Goal: Complete Application Form: Complete application form

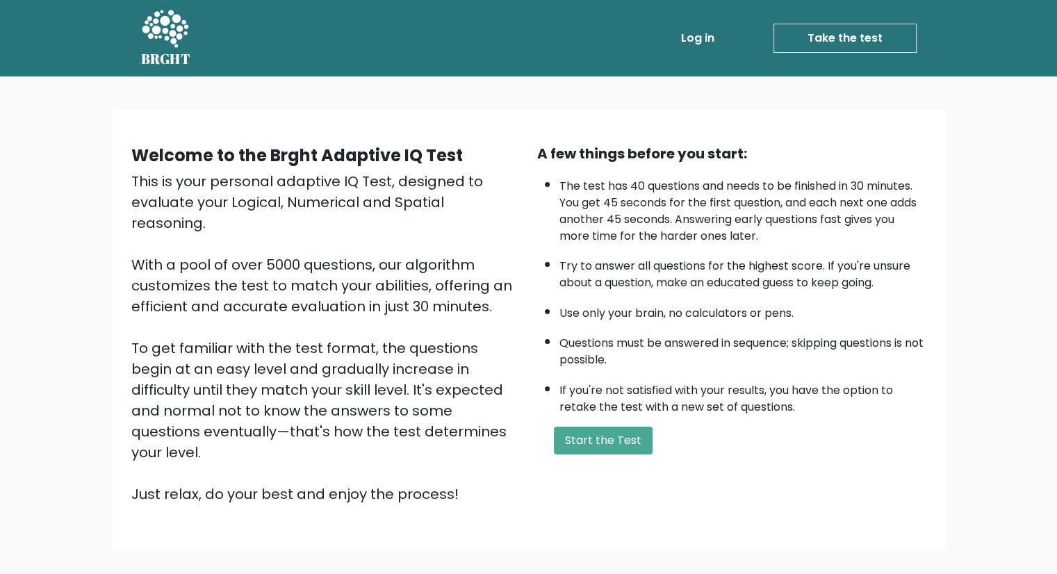
click at [616, 450] on div "A few things before you start: The test has 40 questions and needs to be finish…" at bounding box center [732, 323] width 406 height 361
click at [611, 436] on button "Start the Test" at bounding box center [603, 441] width 99 height 28
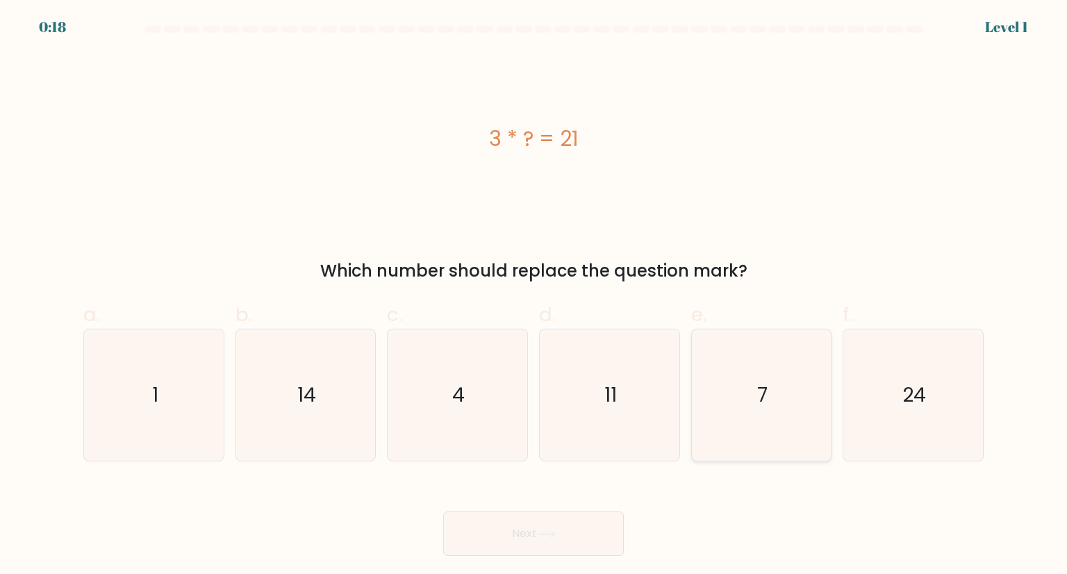
click at [782, 442] on icon "7" at bounding box center [761, 394] width 131 height 131
click at [534, 296] on input "e. 7" at bounding box center [533, 291] width 1 height 9
radio input "true"
click at [521, 520] on button "Next" at bounding box center [533, 533] width 181 height 44
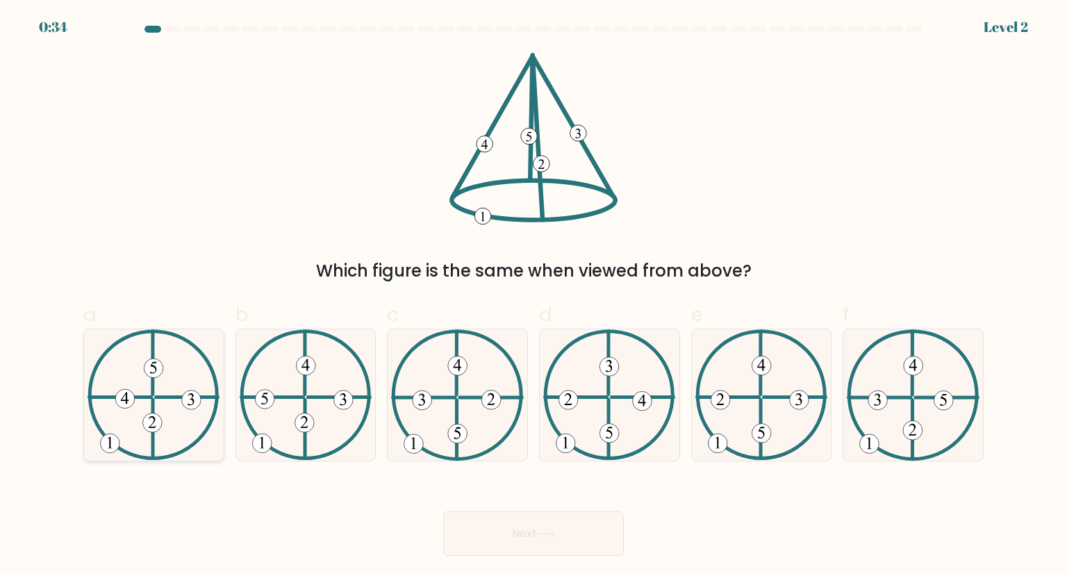
click at [136, 404] on icon at bounding box center [154, 394] width 132 height 131
click at [533, 296] on input "a." at bounding box center [533, 291] width 1 height 9
radio input "true"
click at [550, 546] on button "Next" at bounding box center [533, 533] width 181 height 44
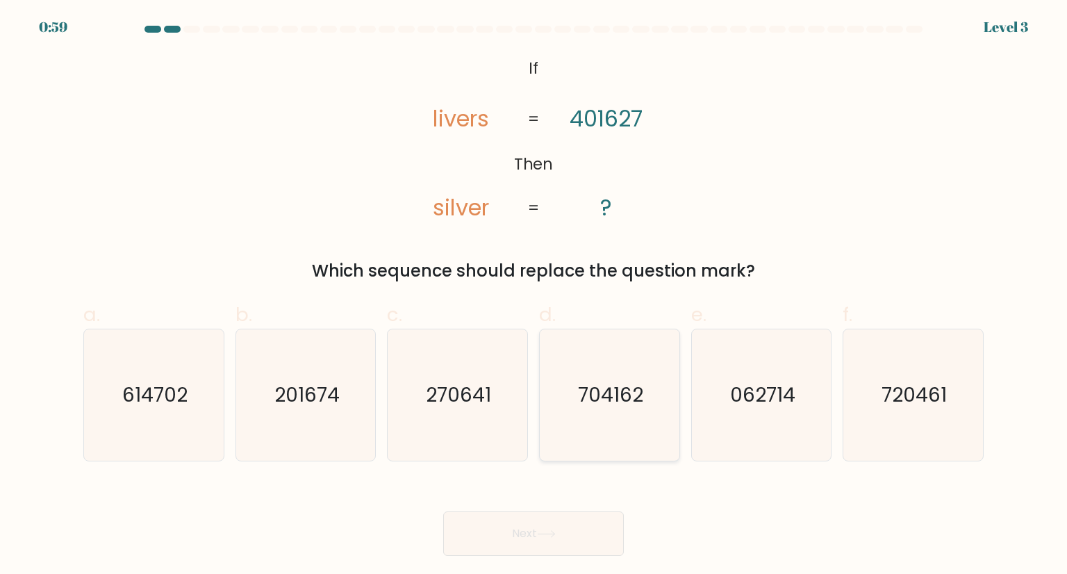
click at [600, 401] on text "704162" at bounding box center [610, 395] width 65 height 28
click at [534, 296] on input "d. 704162" at bounding box center [533, 291] width 1 height 9
radio input "true"
click at [555, 528] on button "Next" at bounding box center [533, 533] width 181 height 44
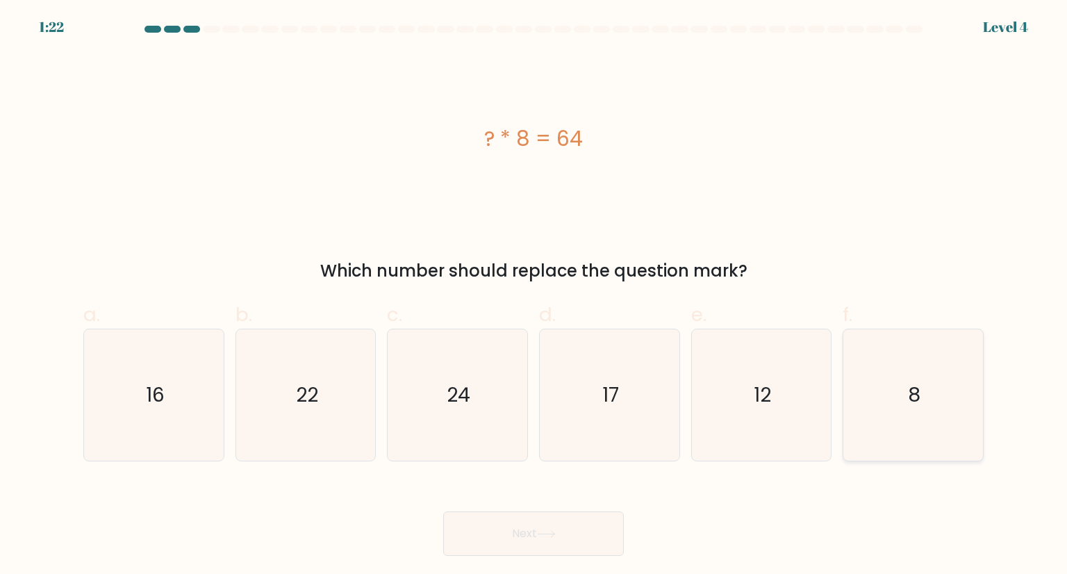
click at [931, 384] on icon "8" at bounding box center [912, 394] width 131 height 131
click at [534, 296] on input "f. 8" at bounding box center [533, 291] width 1 height 9
radio input "true"
click at [507, 540] on button "Next" at bounding box center [533, 533] width 181 height 44
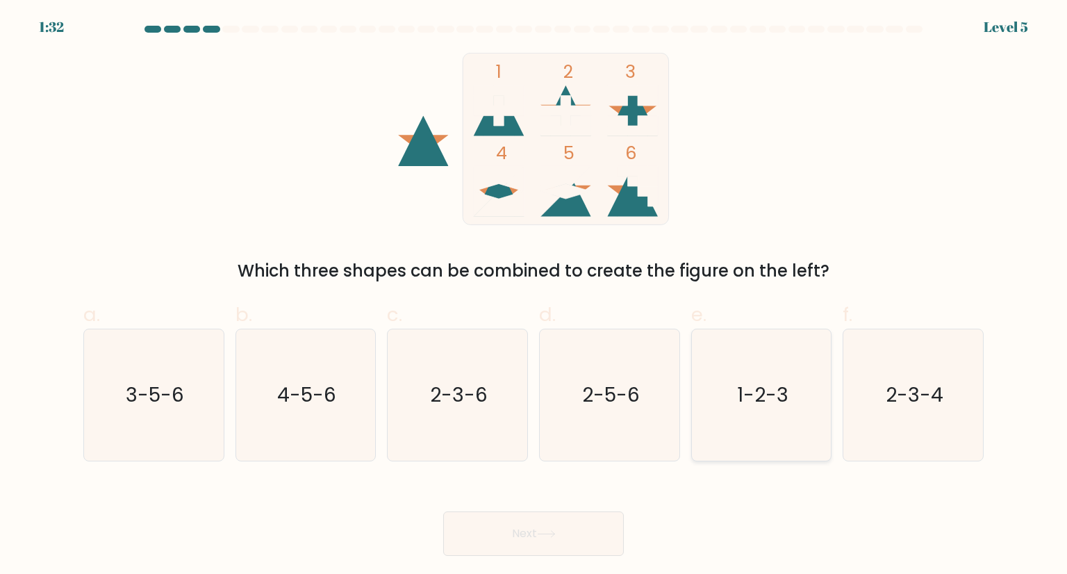
click at [777, 416] on icon "1-2-3" at bounding box center [761, 394] width 131 height 131
click at [534, 296] on input "e. 1-2-3" at bounding box center [533, 291] width 1 height 9
radio input "true"
click at [538, 537] on button "Next" at bounding box center [533, 533] width 181 height 44
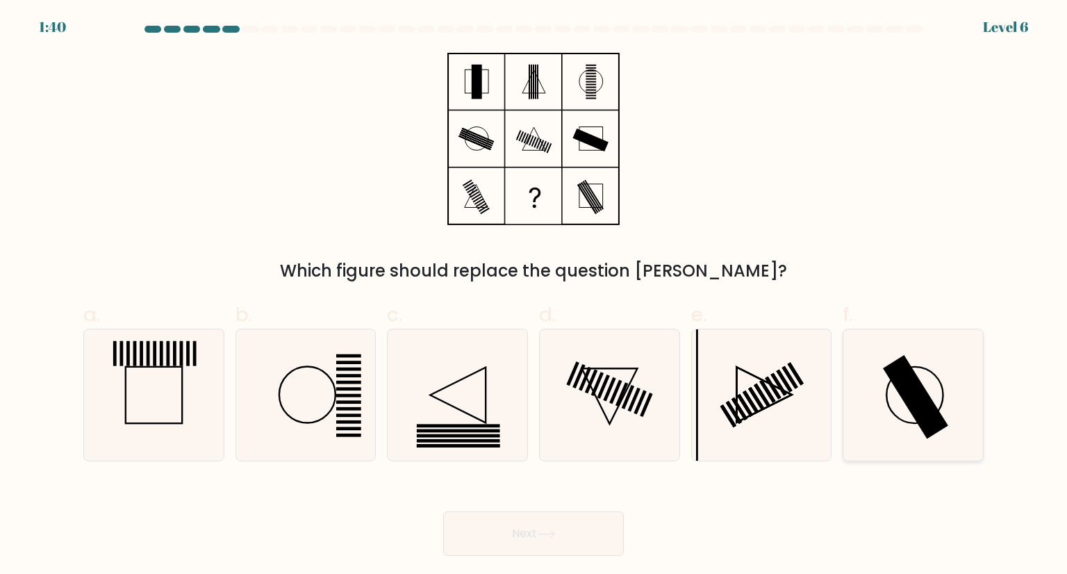
drag, startPoint x: 913, startPoint y: 397, endPoint x: 892, endPoint y: 404, distance: 22.6
click at [913, 398] on rect at bounding box center [915, 396] width 65 height 83
click at [534, 296] on input "f." at bounding box center [533, 291] width 1 height 9
radio input "true"
click at [575, 533] on button "Next" at bounding box center [533, 533] width 181 height 44
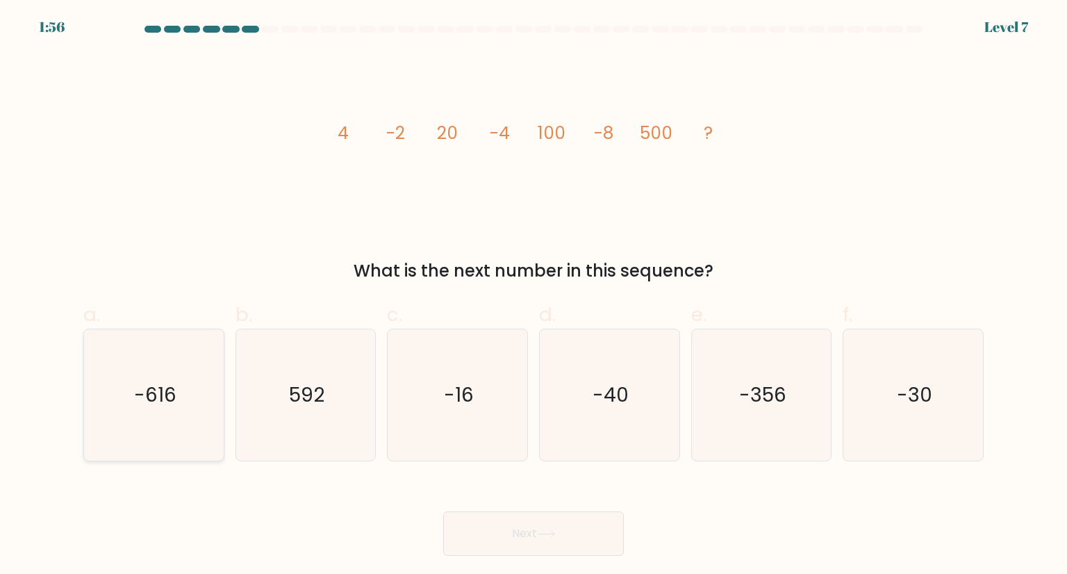
click at [203, 421] on icon "-616" at bounding box center [153, 394] width 131 height 131
click at [533, 296] on input "a. -616" at bounding box center [533, 291] width 1 height 9
radio input "true"
click at [584, 544] on button "Next" at bounding box center [533, 533] width 181 height 44
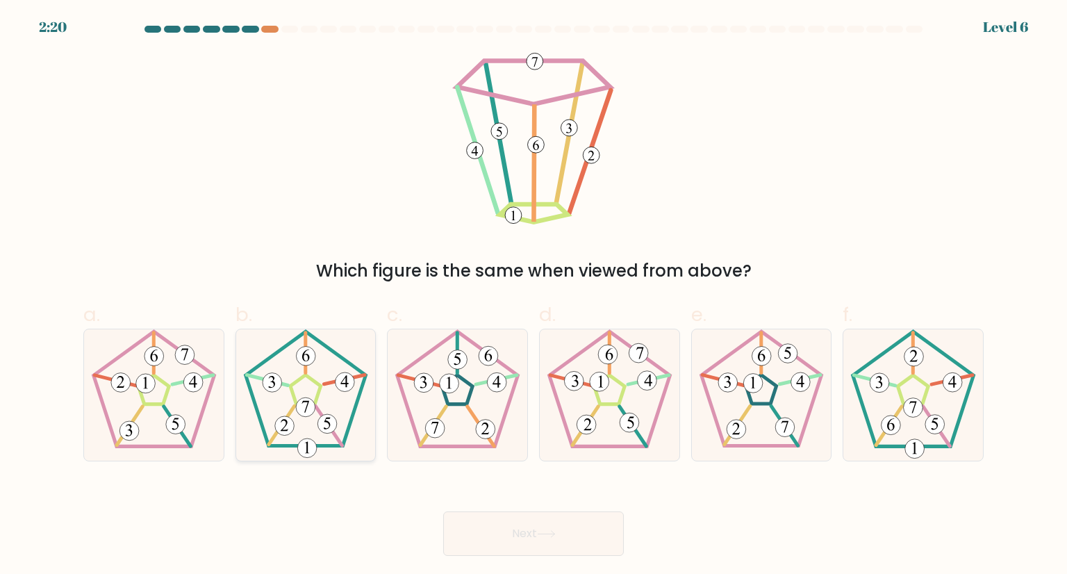
click at [315, 390] on icon at bounding box center [305, 394] width 131 height 131
click at [533, 296] on input "b." at bounding box center [533, 291] width 1 height 9
radio input "true"
click at [175, 395] on icon at bounding box center [153, 394] width 131 height 131
click at [533, 296] on input "a." at bounding box center [533, 291] width 1 height 9
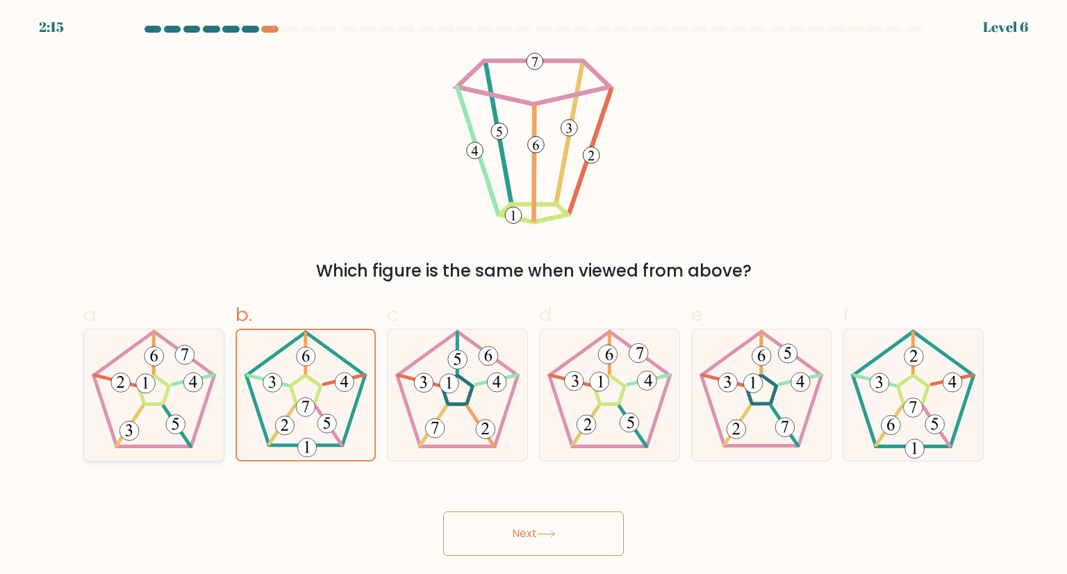
radio input "true"
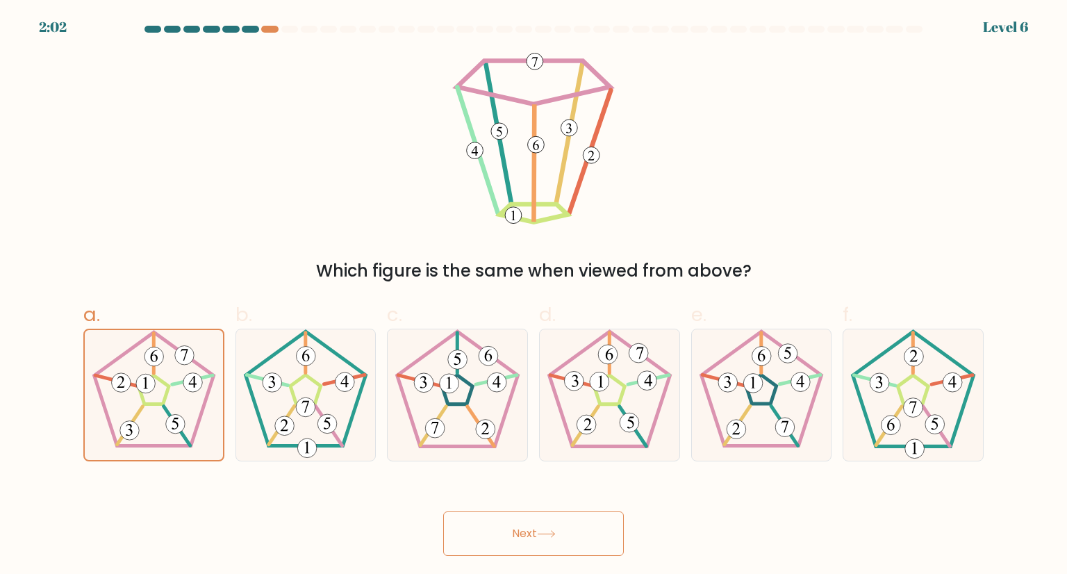
click at [547, 543] on button "Next" at bounding box center [533, 533] width 181 height 44
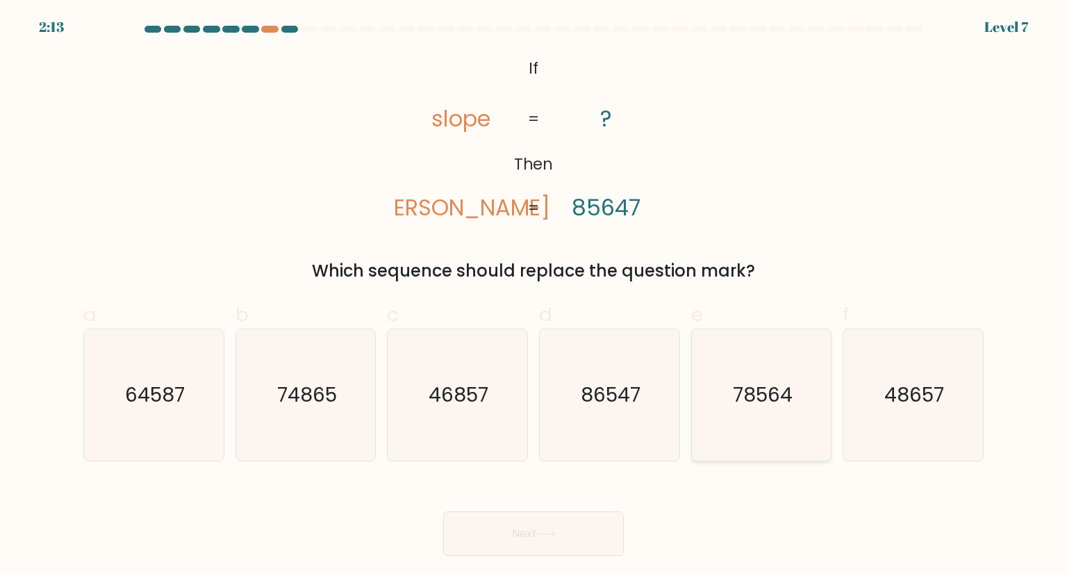
click at [751, 442] on icon "78564" at bounding box center [761, 394] width 131 height 131
click at [534, 296] on input "e. 78564" at bounding box center [533, 291] width 1 height 9
radio input "true"
click at [549, 526] on button "Next" at bounding box center [533, 533] width 181 height 44
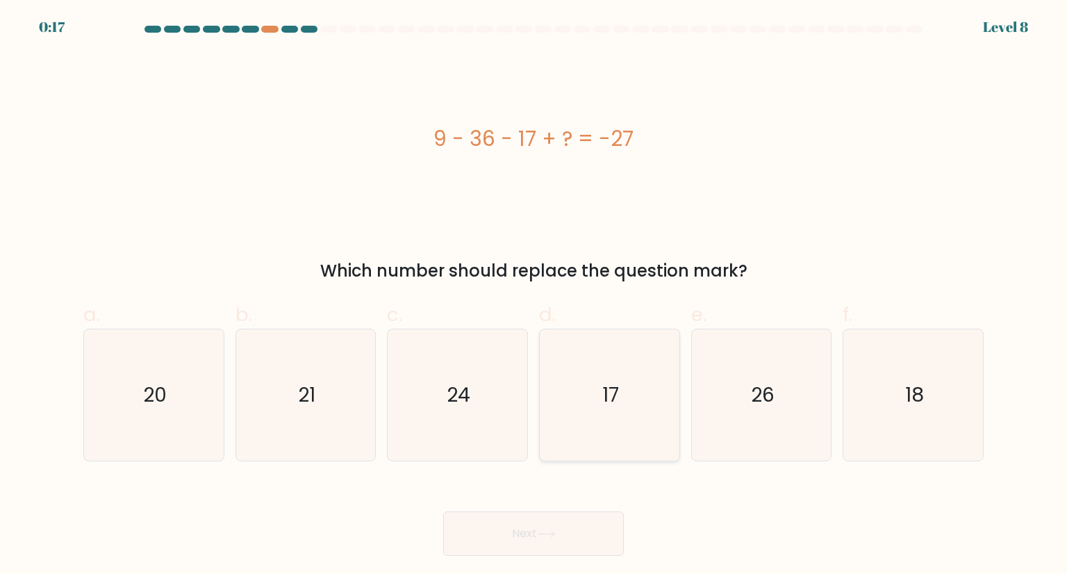
click at [611, 398] on text "17" at bounding box center [610, 395] width 17 height 28
click at [534, 296] on input "d. 17" at bounding box center [533, 291] width 1 height 9
radio input "true"
click at [572, 540] on button "Next" at bounding box center [533, 533] width 181 height 44
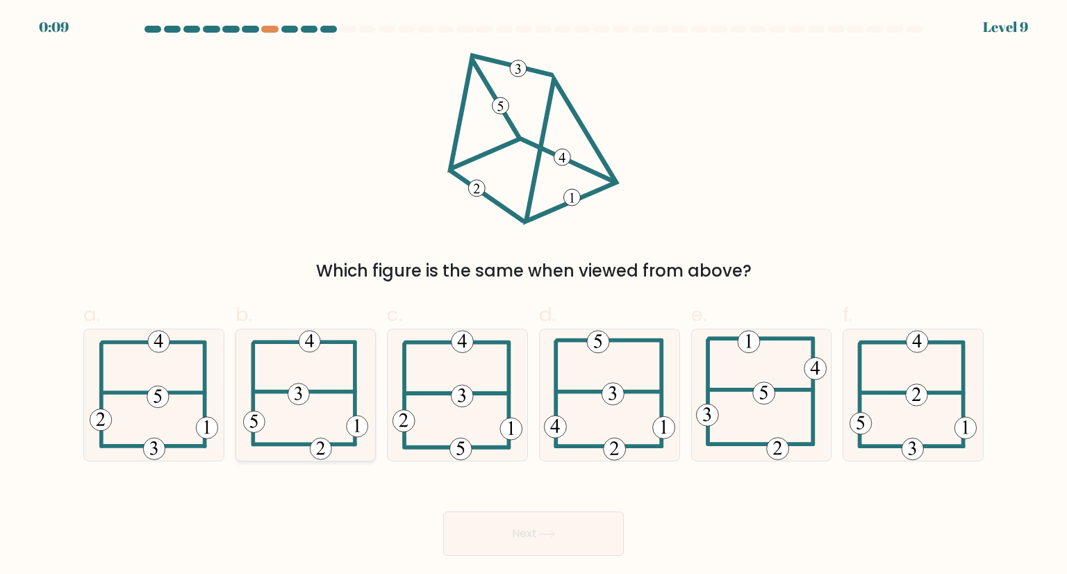
click at [312, 413] on icon at bounding box center [306, 394] width 126 height 131
click at [533, 296] on input "b." at bounding box center [533, 291] width 1 height 9
radio input "true"
click at [486, 536] on button "Next" at bounding box center [533, 533] width 181 height 44
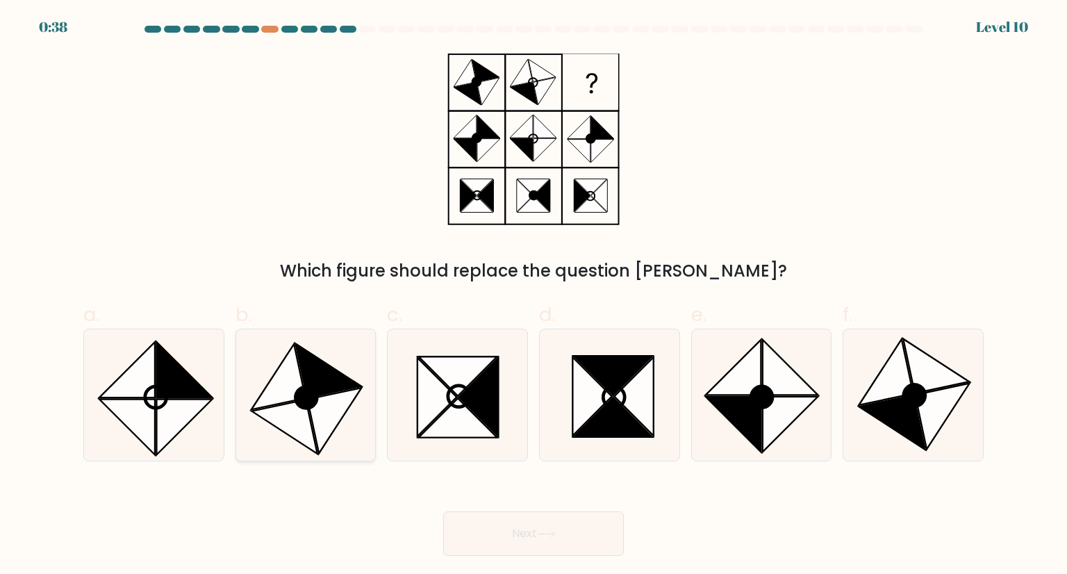
click at [308, 408] on icon at bounding box center [306, 398] width 22 height 22
click at [533, 296] on input "b." at bounding box center [533, 291] width 1 height 9
radio input "true"
click at [490, 536] on button "Next" at bounding box center [533, 533] width 181 height 44
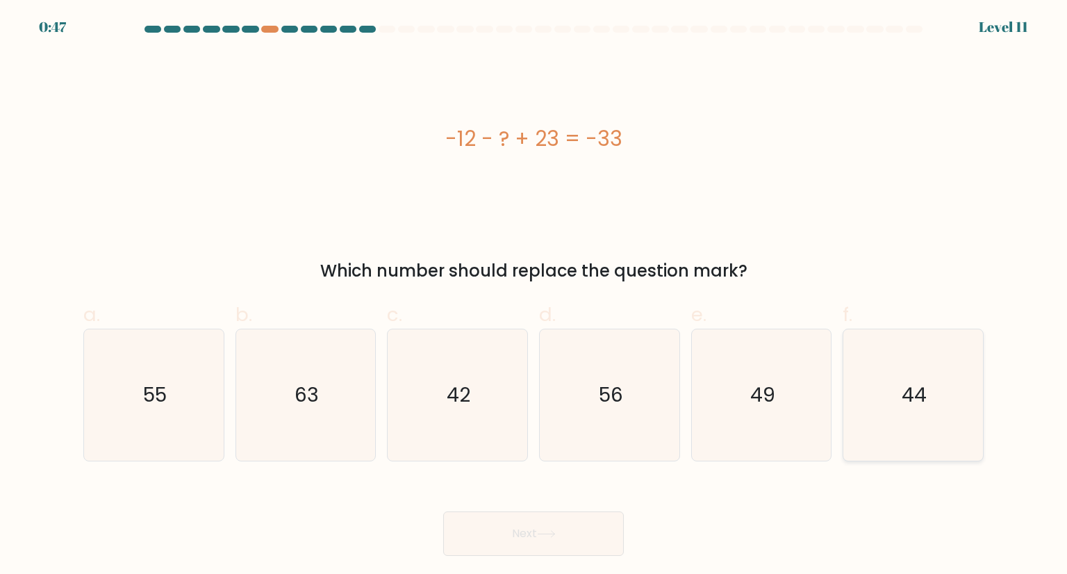
click at [942, 421] on icon "44" at bounding box center [912, 394] width 131 height 131
click at [534, 296] on input "f. 44" at bounding box center [533, 291] width 1 height 9
radio input "true"
click at [595, 534] on button "Next" at bounding box center [533, 533] width 181 height 44
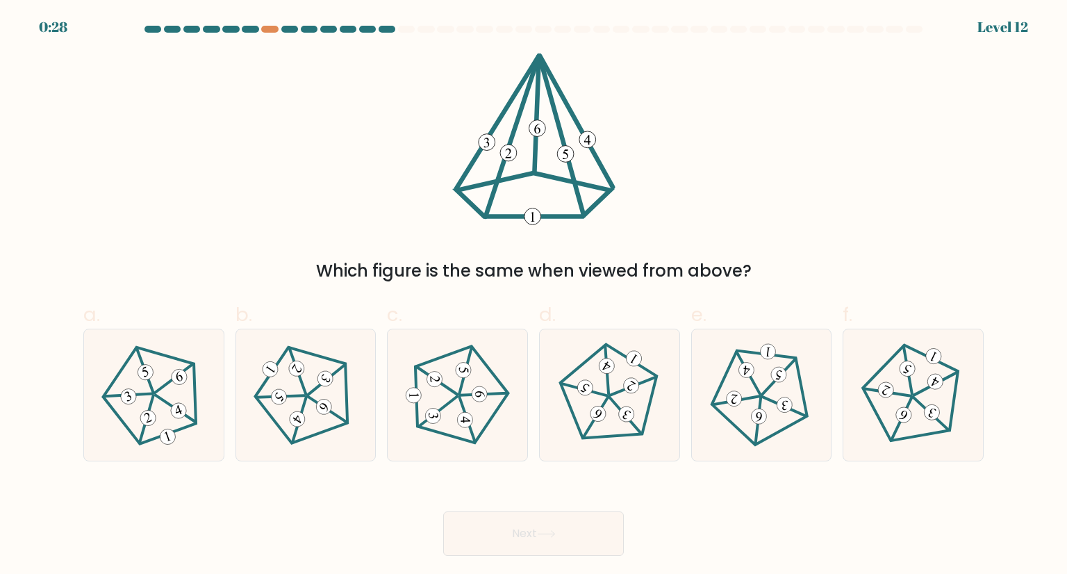
click at [838, 409] on div "f." at bounding box center [913, 380] width 152 height 161
click at [886, 415] on icon at bounding box center [913, 394] width 105 height 105
click at [534, 296] on input "f." at bounding box center [533, 291] width 1 height 9
radio input "true"
click at [530, 533] on button "Next" at bounding box center [533, 533] width 181 height 44
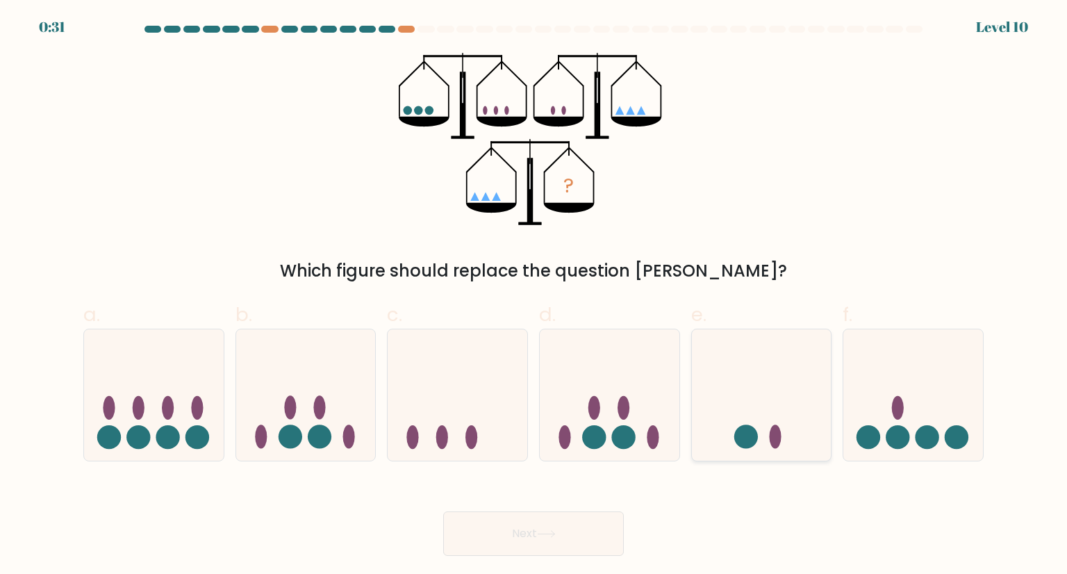
click at [747, 449] on icon at bounding box center [762, 394] width 140 height 115
click at [534, 296] on input "e." at bounding box center [533, 291] width 1 height 9
radio input "true"
drag, startPoint x: 586, startPoint y: 533, endPoint x: 672, endPoint y: 517, distance: 88.3
click at [672, 517] on div "Next" at bounding box center [533, 517] width 917 height 78
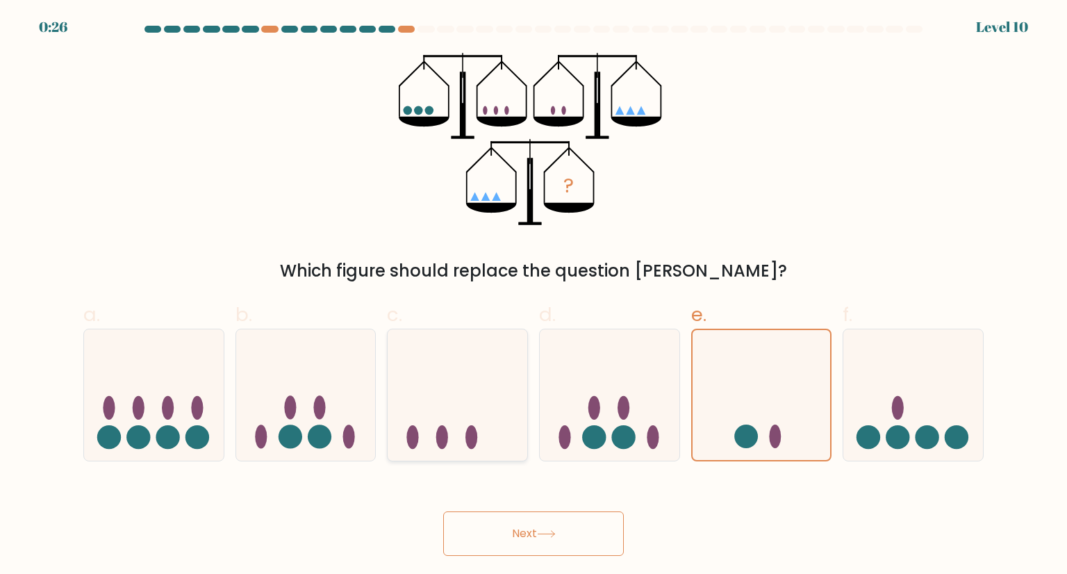
click at [460, 431] on icon at bounding box center [458, 394] width 140 height 115
click at [533, 296] on input "c." at bounding box center [533, 291] width 1 height 9
radio input "true"
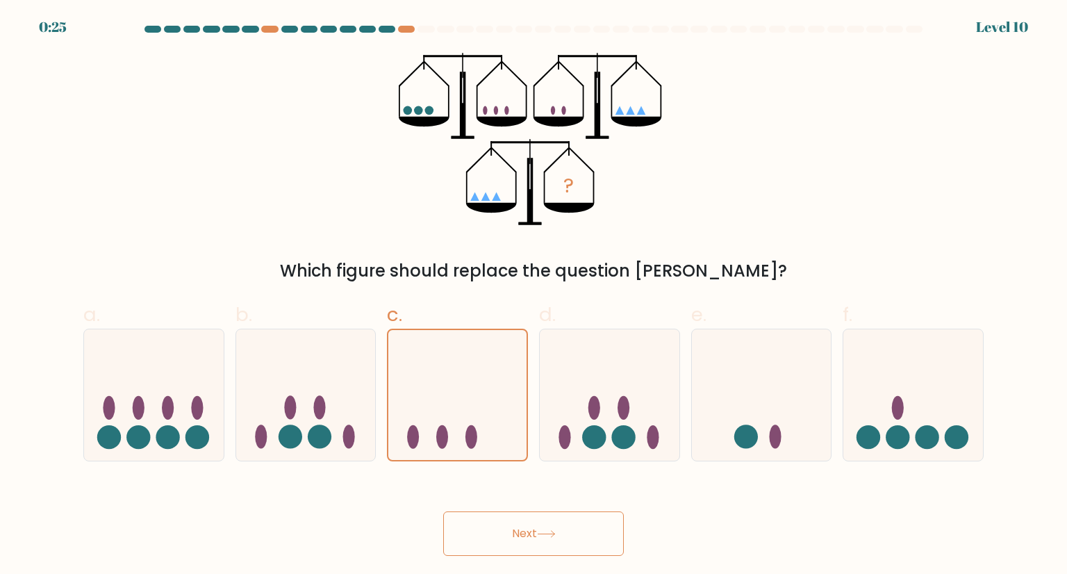
click at [550, 553] on button "Next" at bounding box center [533, 533] width 181 height 44
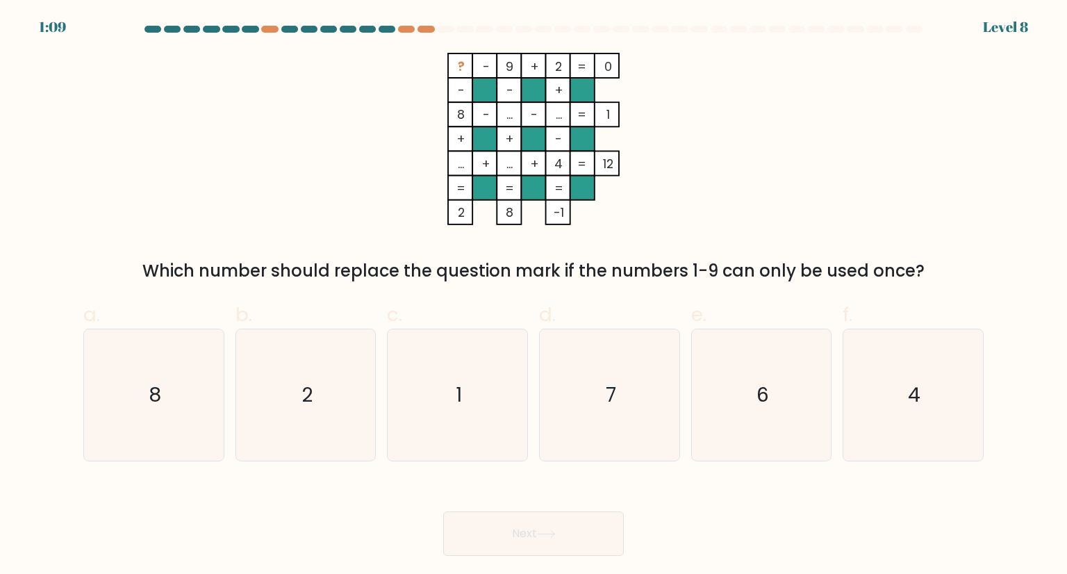
click at [554, 536] on icon at bounding box center [546, 534] width 17 height 6
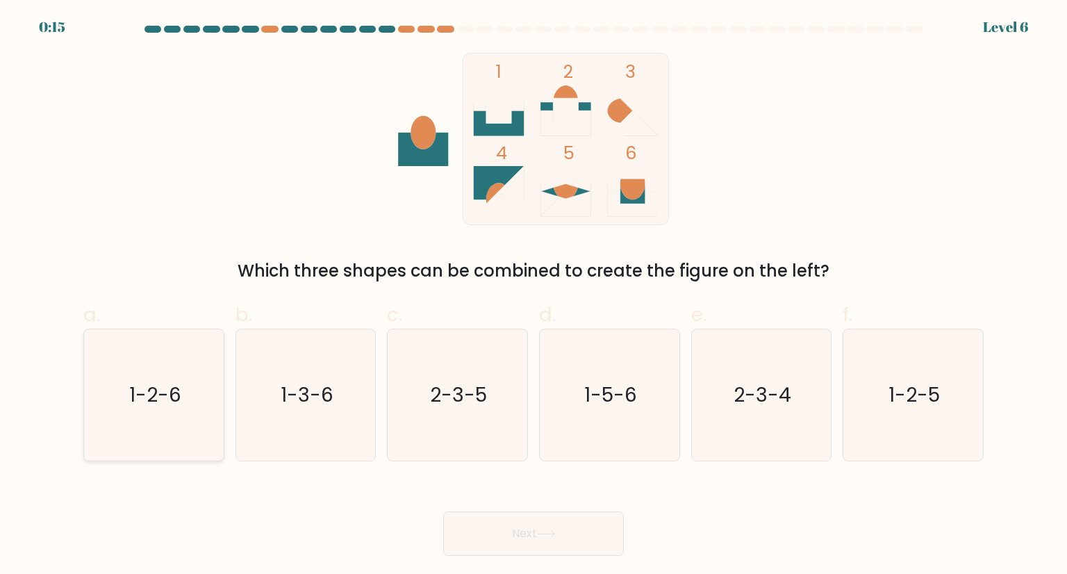
drag, startPoint x: 169, startPoint y: 404, endPoint x: 358, endPoint y: 491, distance: 208.2
click at [169, 404] on text "1-2-6" at bounding box center [155, 395] width 52 height 28
click at [533, 296] on input "a. 1-2-6" at bounding box center [533, 291] width 1 height 9
radio input "true"
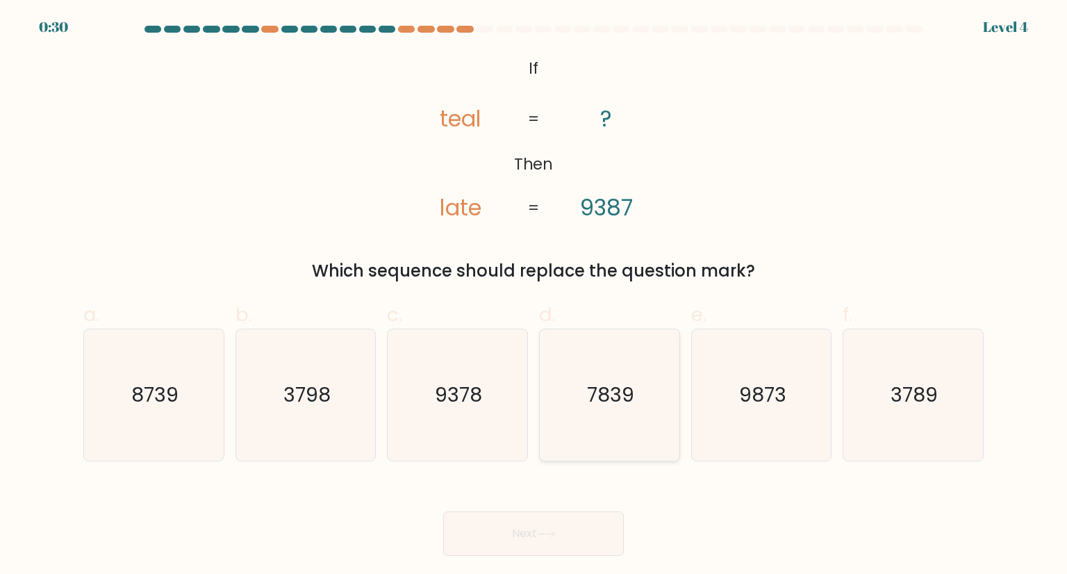
click at [565, 409] on icon "7839" at bounding box center [609, 394] width 131 height 131
click at [534, 296] on input "d. 7839" at bounding box center [533, 291] width 1 height 9
radio input "true"
click at [545, 530] on icon at bounding box center [546, 534] width 19 height 8
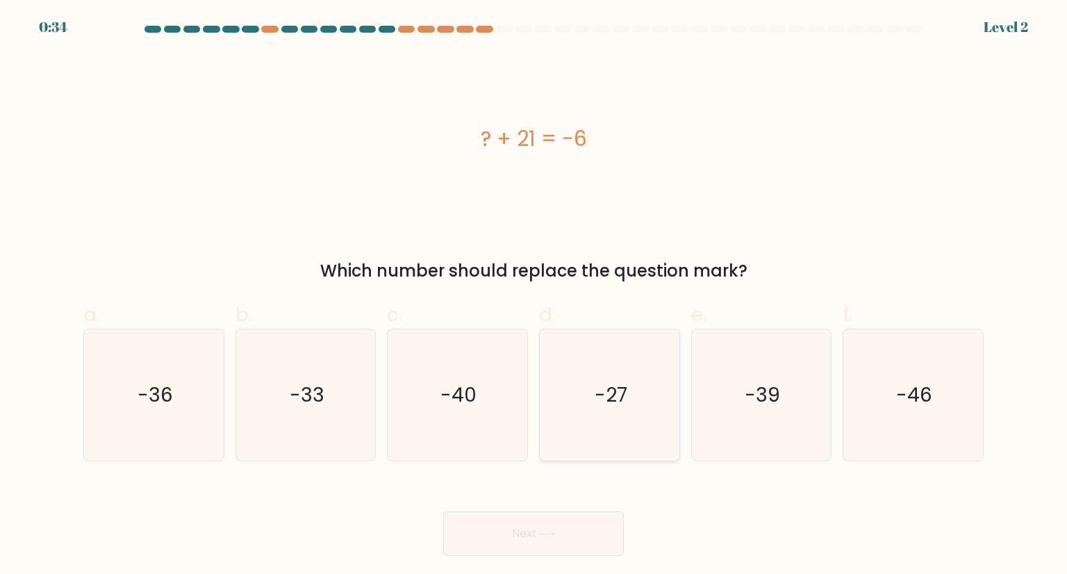
click at [624, 397] on text "-27" at bounding box center [611, 395] width 33 height 28
click at [534, 296] on input "d. -27" at bounding box center [533, 291] width 1 height 9
radio input "true"
click at [572, 534] on button "Next" at bounding box center [533, 533] width 181 height 44
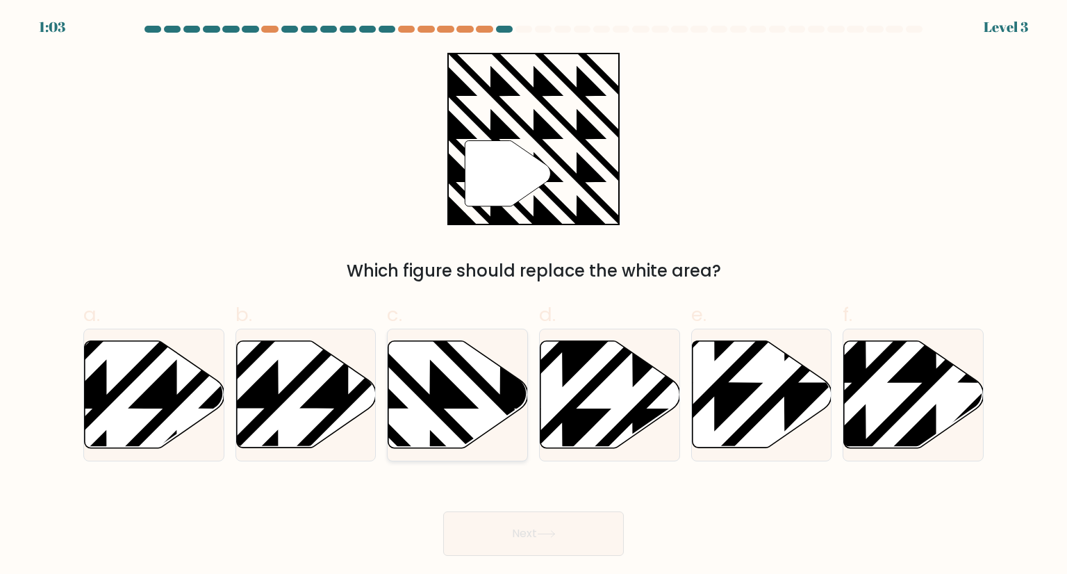
click at [467, 384] on icon at bounding box center [458, 394] width 140 height 107
click at [533, 296] on input "c." at bounding box center [533, 291] width 1 height 9
radio input "true"
click at [511, 540] on button "Next" at bounding box center [533, 533] width 181 height 44
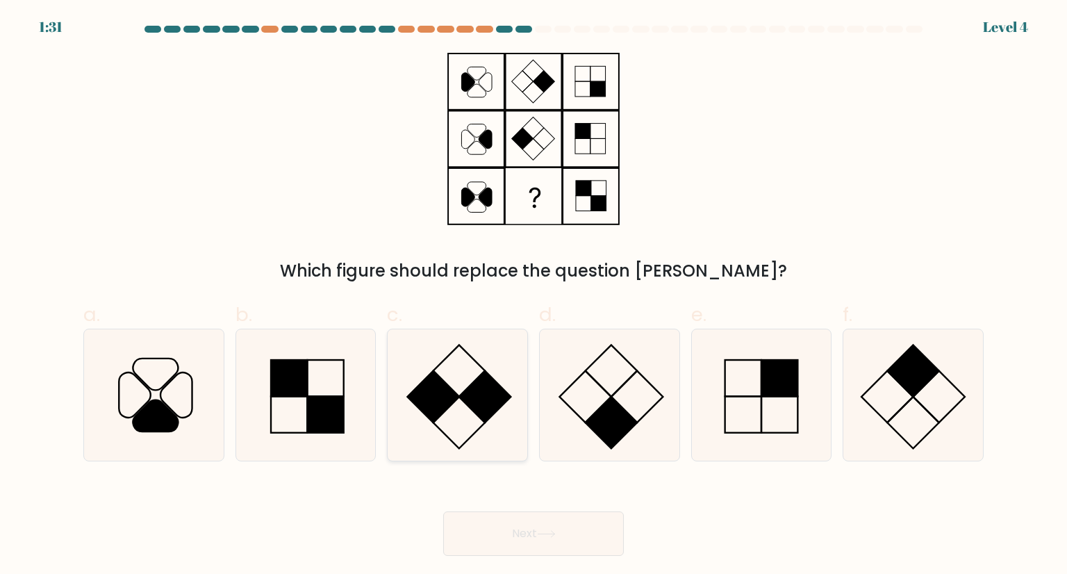
drag, startPoint x: 456, startPoint y: 404, endPoint x: 464, endPoint y: 420, distance: 18.3
click at [458, 402] on icon at bounding box center [457, 394] width 131 height 131
click at [533, 296] on input "c." at bounding box center [533, 291] width 1 height 9
radio input "true"
click at [485, 520] on button "Next" at bounding box center [533, 533] width 181 height 44
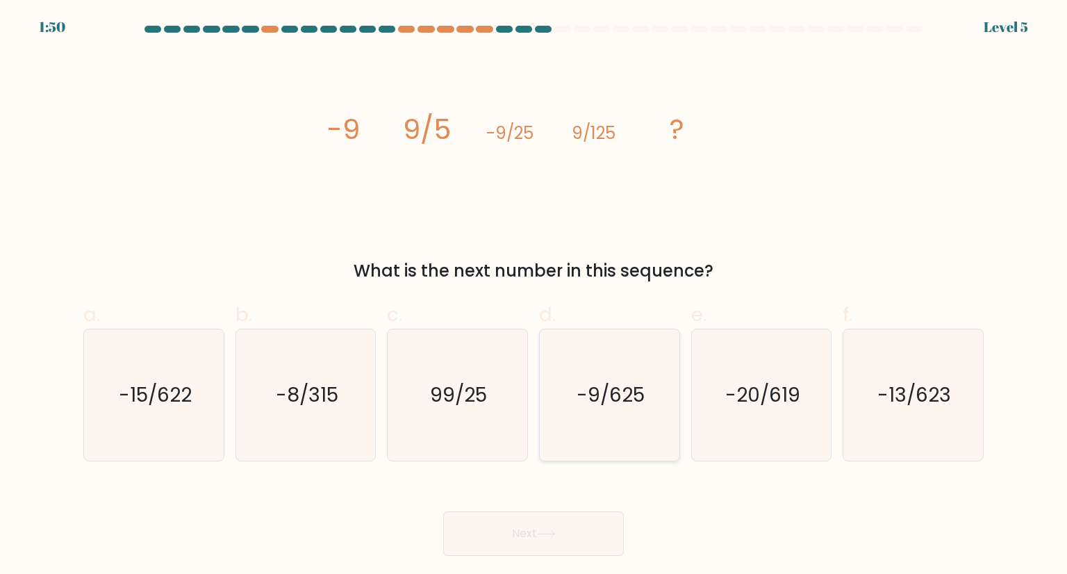
click at [650, 395] on icon "-9/625" at bounding box center [609, 394] width 131 height 131
click at [534, 296] on input "d. -9/625" at bounding box center [533, 291] width 1 height 9
radio input "true"
click at [524, 526] on button "Next" at bounding box center [533, 533] width 181 height 44
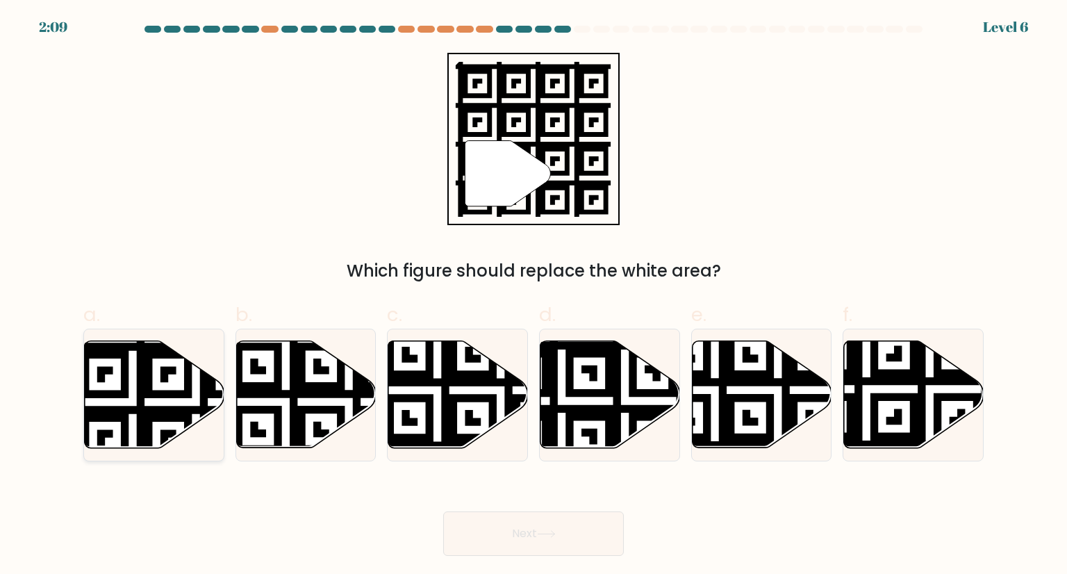
click at [188, 384] on icon at bounding box center [195, 338] width 253 height 253
click at [533, 296] on input "a." at bounding box center [533, 291] width 1 height 9
radio input "true"
click at [519, 527] on button "Next" at bounding box center [533, 533] width 181 height 44
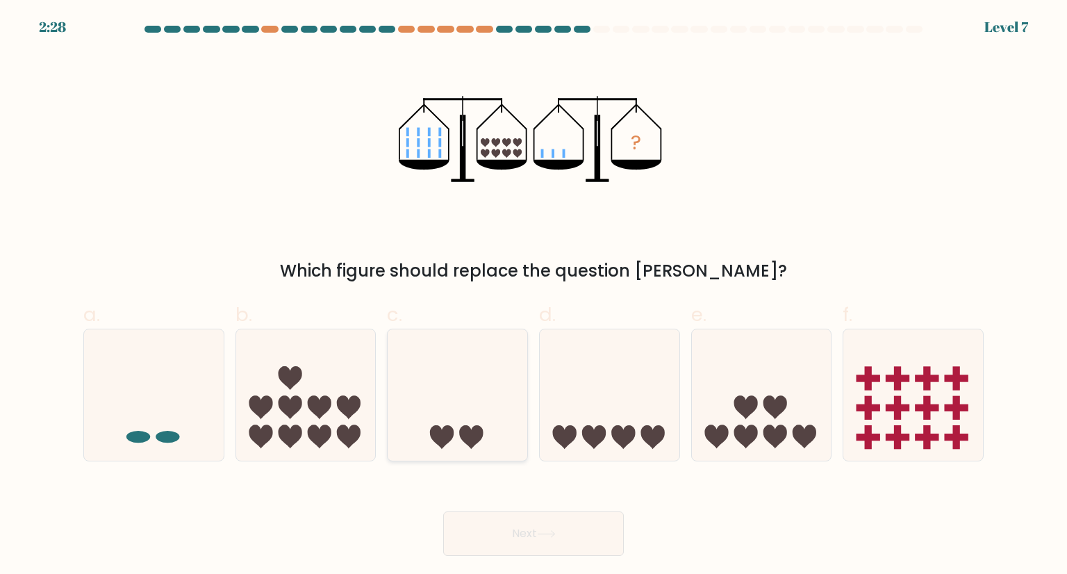
click at [503, 446] on icon at bounding box center [458, 394] width 140 height 115
click at [533, 296] on input "c." at bounding box center [533, 291] width 1 height 9
radio input "true"
click at [525, 525] on button "Next" at bounding box center [533, 533] width 181 height 44
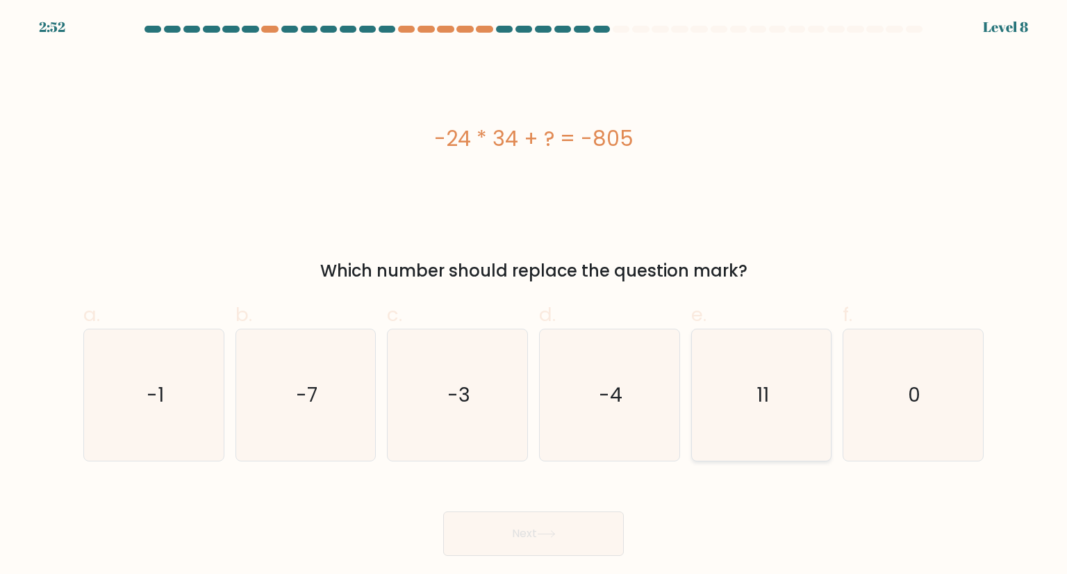
click at [771, 408] on icon "11" at bounding box center [761, 394] width 131 height 131
click at [534, 296] on input "e. 11" at bounding box center [533, 291] width 1 height 9
radio input "true"
click at [529, 538] on button "Next" at bounding box center [533, 533] width 181 height 44
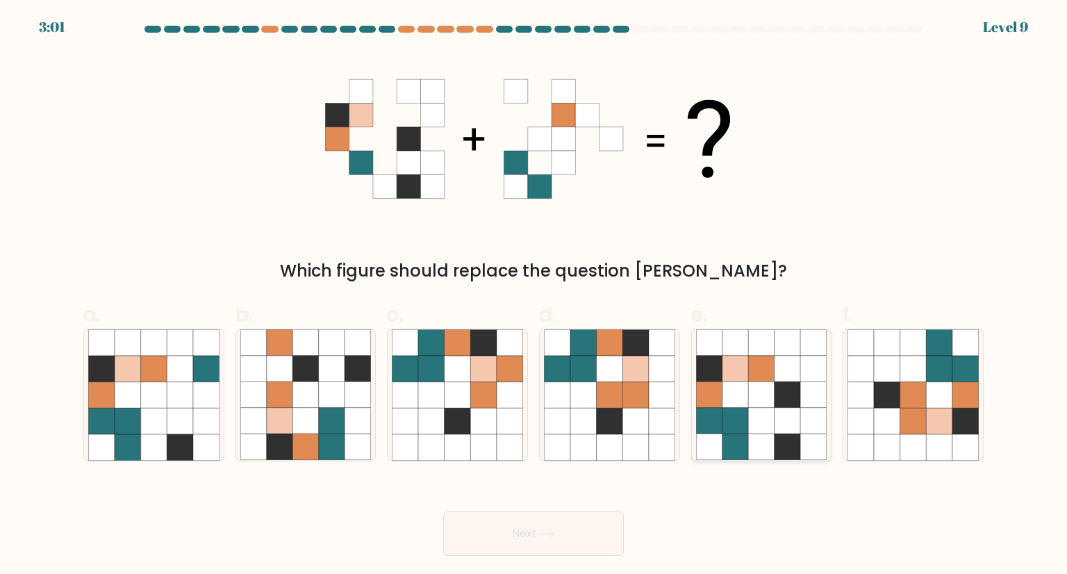
click at [802, 431] on icon at bounding box center [813, 421] width 26 height 26
click at [534, 296] on input "e." at bounding box center [533, 291] width 1 height 9
radio input "true"
click at [543, 535] on icon at bounding box center [546, 534] width 19 height 8
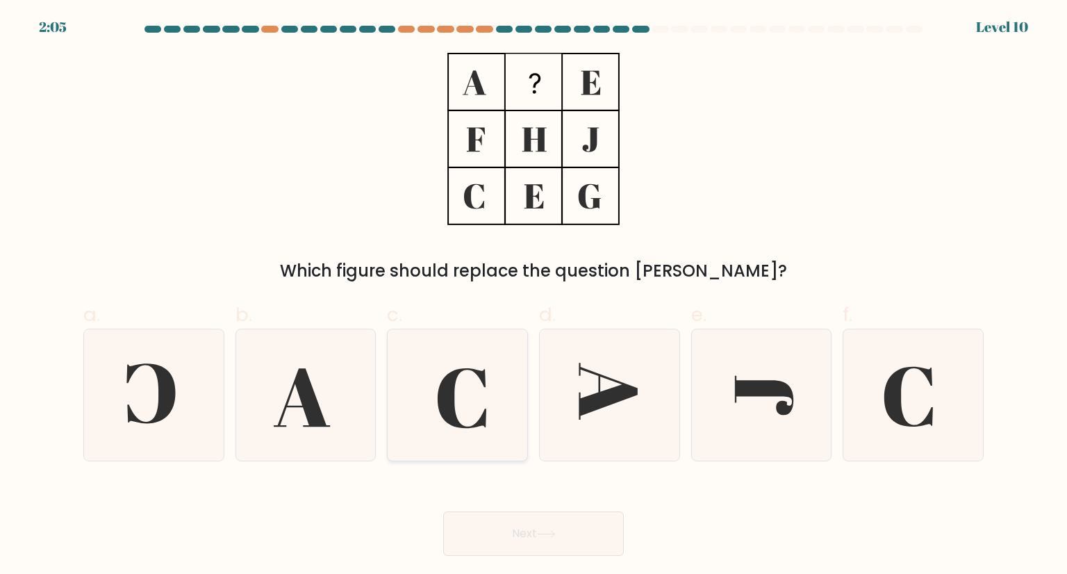
click at [485, 383] on icon at bounding box center [462, 398] width 49 height 60
click at [533, 296] on input "c." at bounding box center [533, 291] width 1 height 9
radio input "true"
click at [540, 541] on button "Next" at bounding box center [533, 533] width 181 height 44
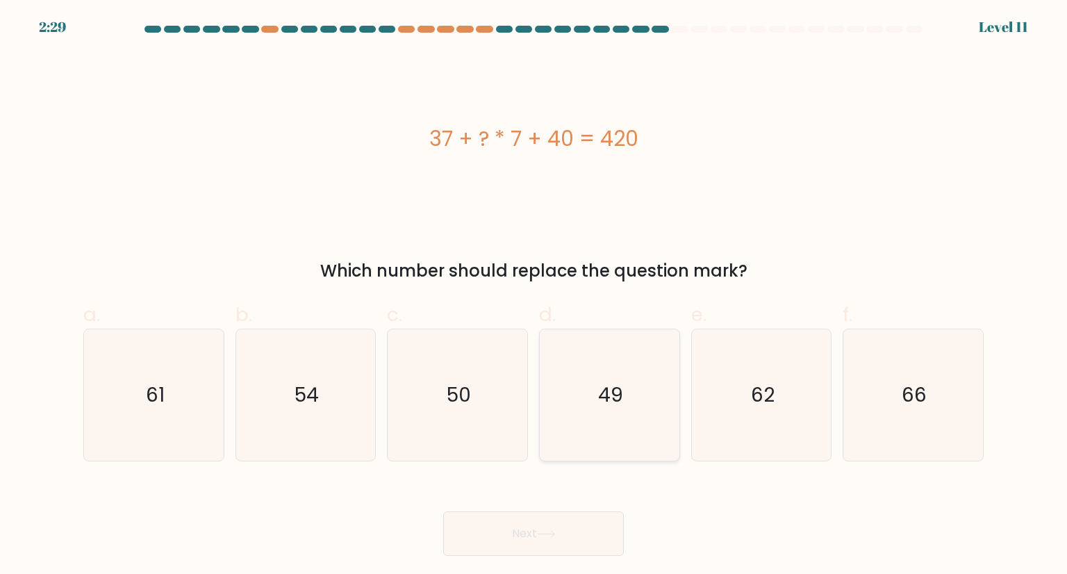
click at [664, 381] on icon "49" at bounding box center [609, 394] width 131 height 131
click at [534, 296] on input "d. 49" at bounding box center [533, 291] width 1 height 9
radio input "true"
click at [568, 529] on button "Next" at bounding box center [533, 533] width 181 height 44
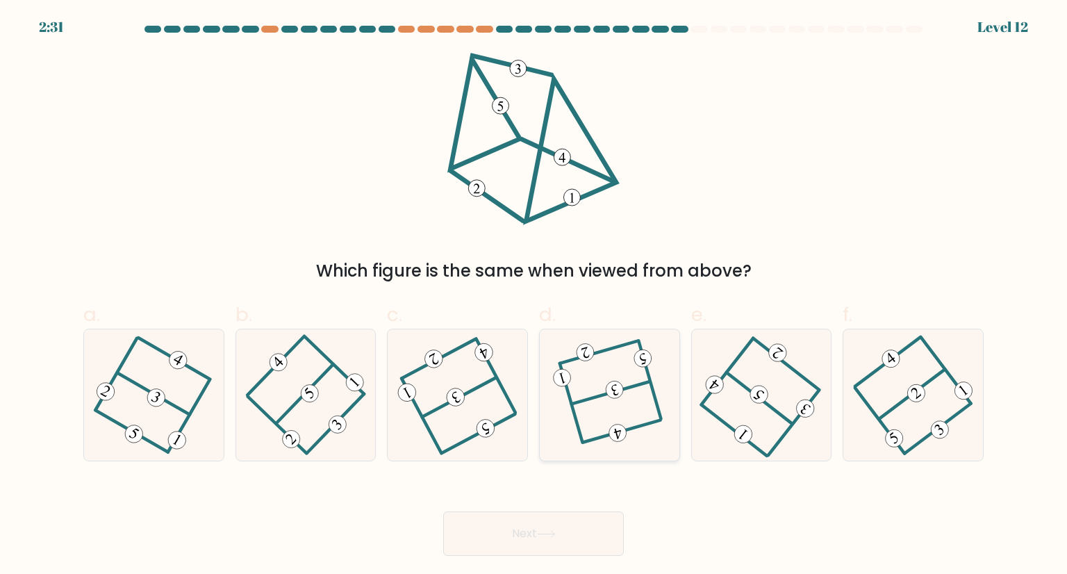
click at [604, 359] on icon at bounding box center [609, 394] width 101 height 105
click at [534, 296] on input "d." at bounding box center [533, 291] width 1 height 9
radio input "true"
click at [592, 547] on button "Next" at bounding box center [533, 533] width 181 height 44
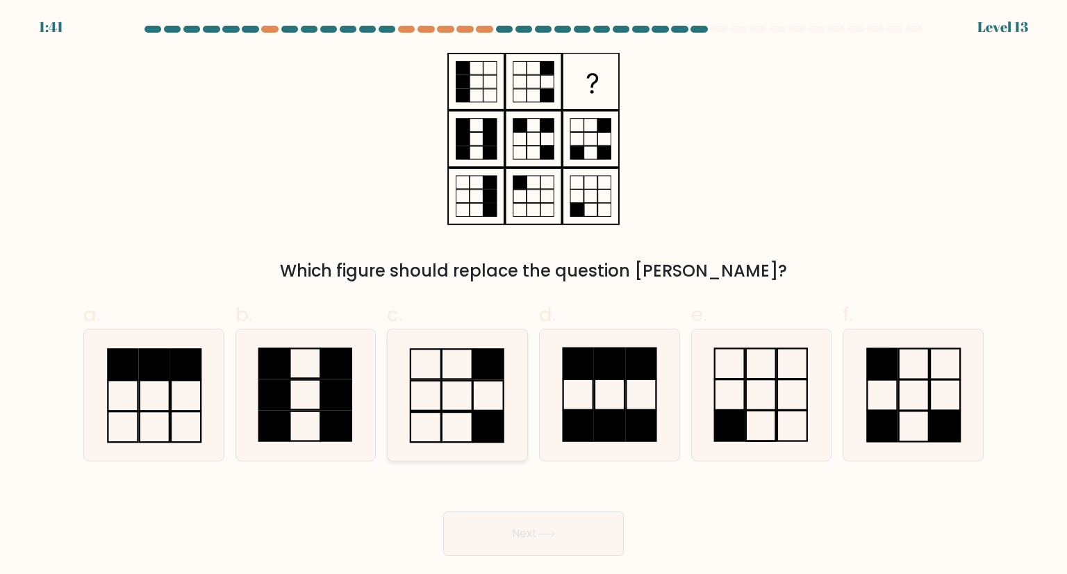
click at [458, 408] on icon at bounding box center [457, 394] width 131 height 131
click at [533, 296] on input "c." at bounding box center [533, 291] width 1 height 9
radio input "true"
click at [572, 535] on button "Next" at bounding box center [533, 533] width 181 height 44
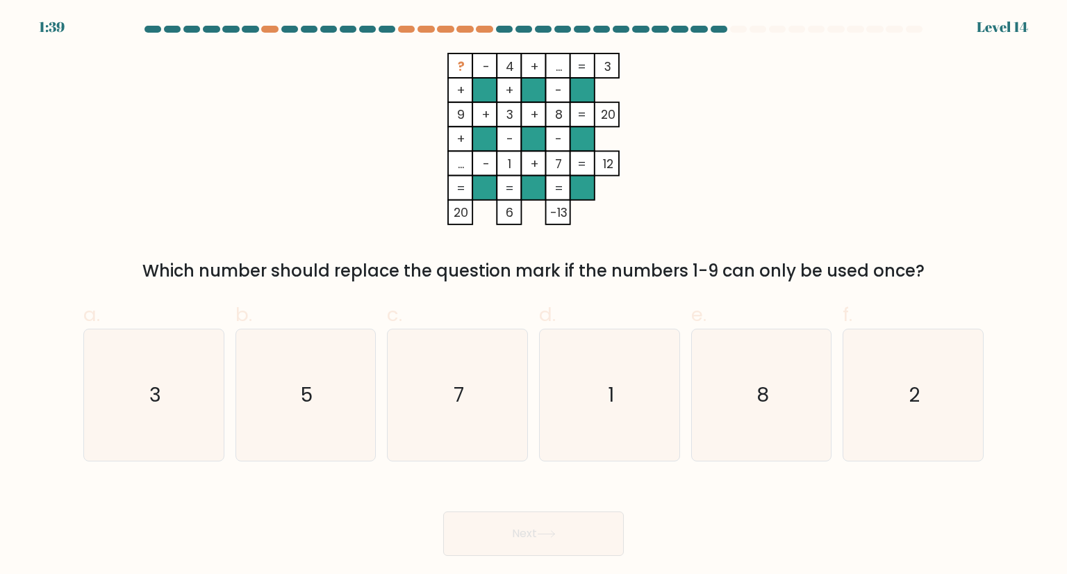
click at [533, 529] on button "Next" at bounding box center [533, 533] width 181 height 44
click at [347, 384] on icon "5" at bounding box center [305, 394] width 131 height 131
click at [533, 296] on input "b. 5" at bounding box center [533, 291] width 1 height 9
radio input "true"
click at [516, 545] on button "Next" at bounding box center [533, 533] width 181 height 44
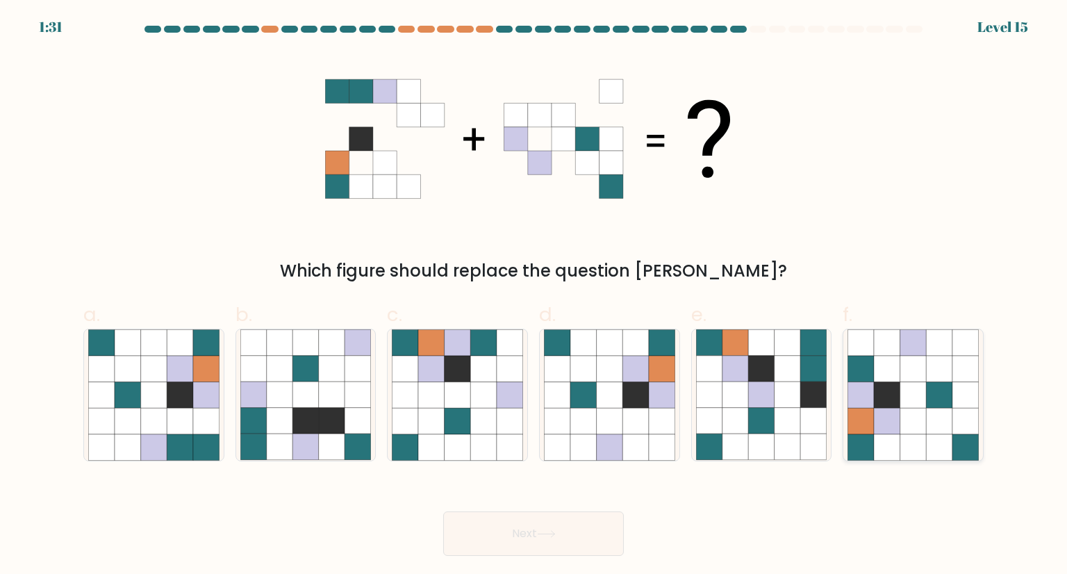
click at [934, 430] on icon at bounding box center [939, 421] width 26 height 26
click at [534, 296] on input "f." at bounding box center [533, 291] width 1 height 9
radio input "true"
click at [518, 518] on button "Next" at bounding box center [533, 533] width 181 height 44
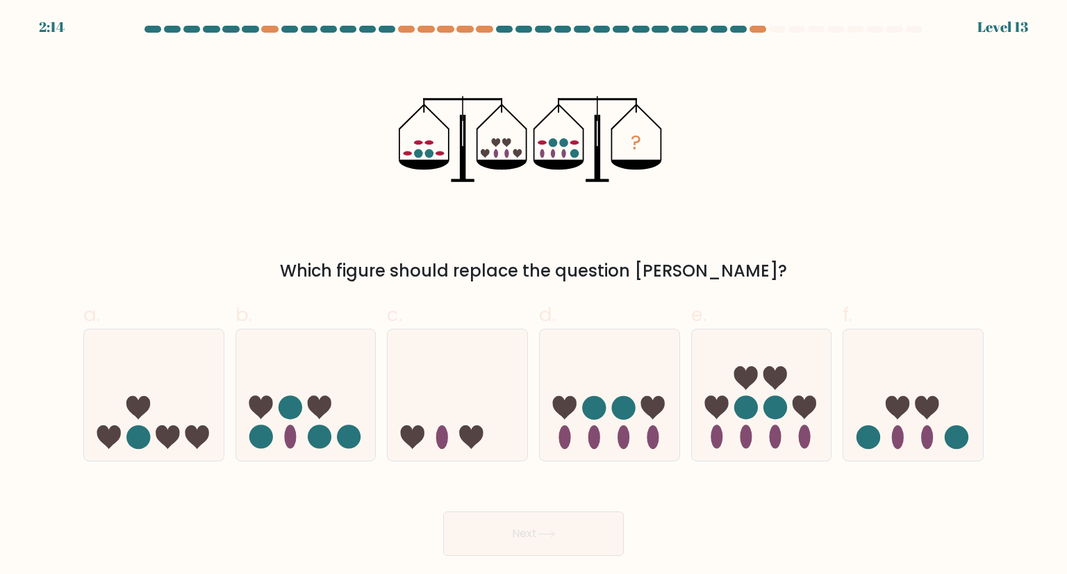
click at [533, 531] on button "Next" at bounding box center [533, 533] width 181 height 44
click at [549, 151] on icon "?" at bounding box center [533, 139] width 269 height 172
click at [703, 395] on icon at bounding box center [762, 394] width 140 height 115
click at [534, 296] on input "e." at bounding box center [533, 291] width 1 height 9
radio input "true"
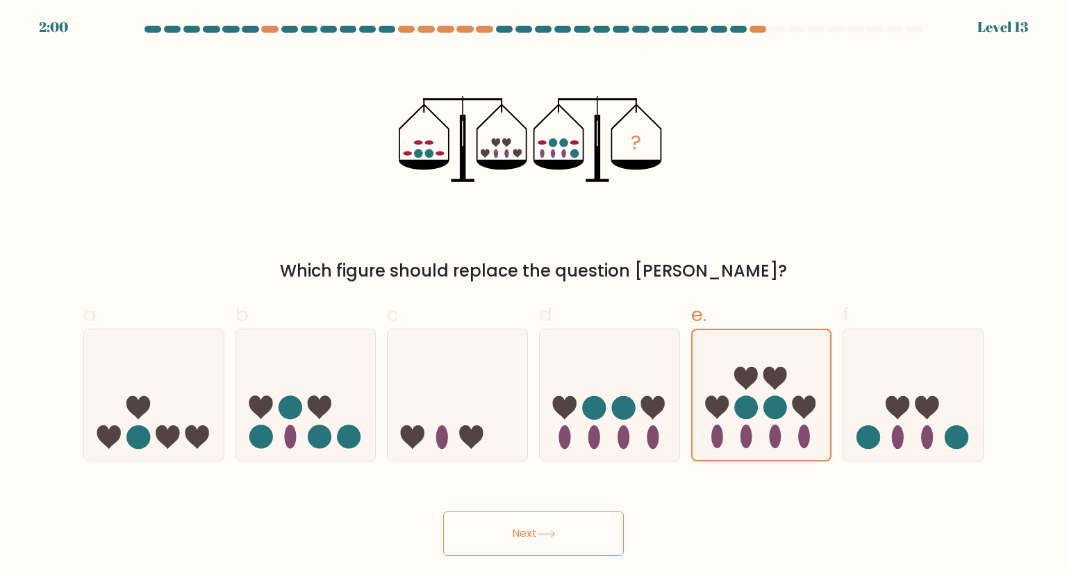
click at [554, 520] on button "Next" at bounding box center [533, 533] width 181 height 44
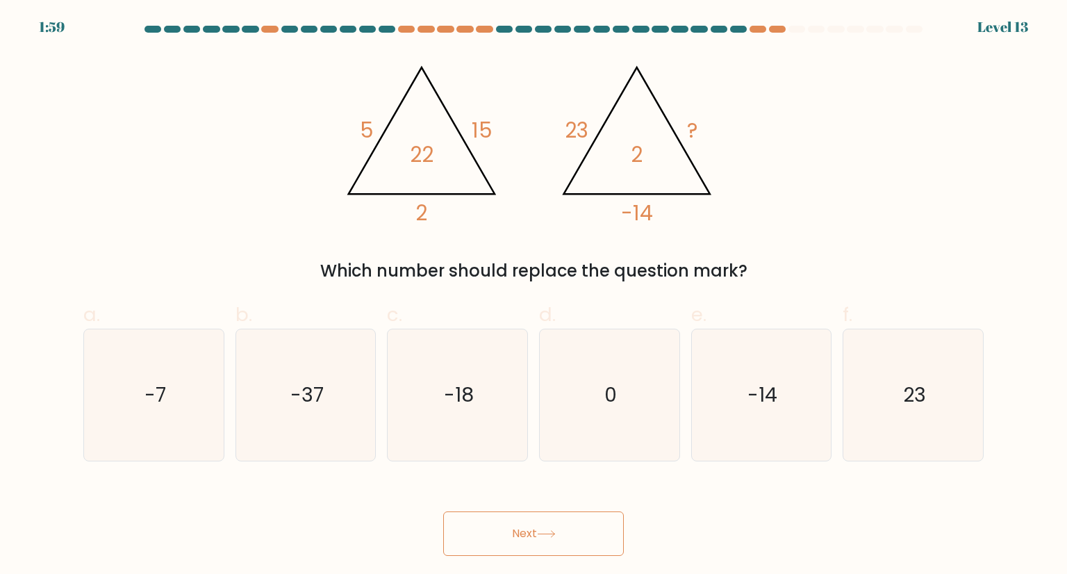
click at [556, 531] on icon at bounding box center [546, 534] width 19 height 8
click at [178, 372] on icon "-7" at bounding box center [153, 394] width 131 height 131
click at [533, 296] on input "a. -7" at bounding box center [533, 291] width 1 height 9
radio input "true"
click at [582, 536] on button "Next" at bounding box center [533, 533] width 181 height 44
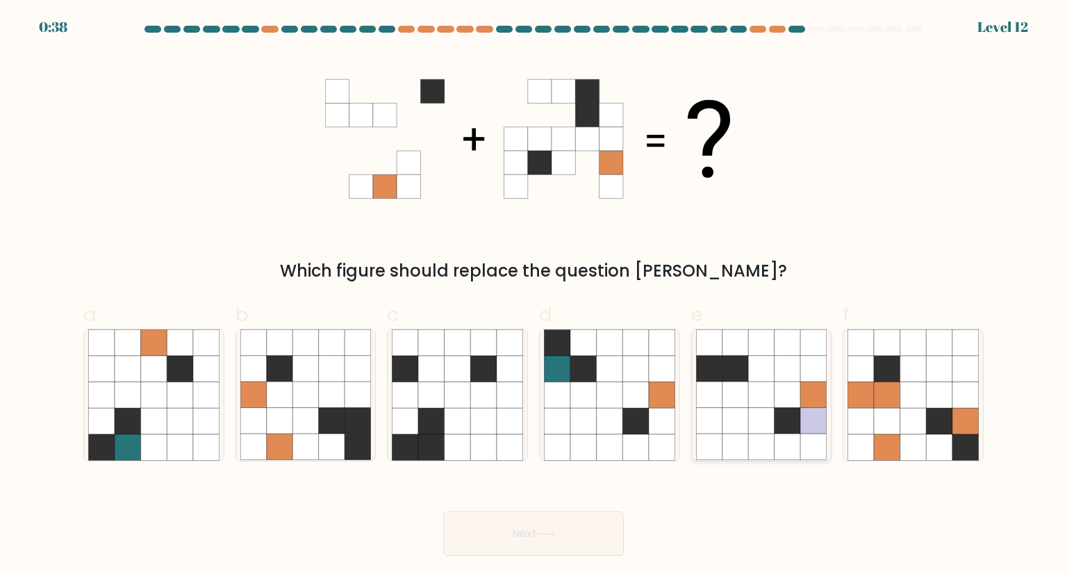
click at [767, 398] on icon at bounding box center [761, 395] width 26 height 26
click at [534, 296] on input "e." at bounding box center [533, 291] width 1 height 9
radio input "true"
click at [592, 529] on button "Next" at bounding box center [533, 533] width 181 height 44
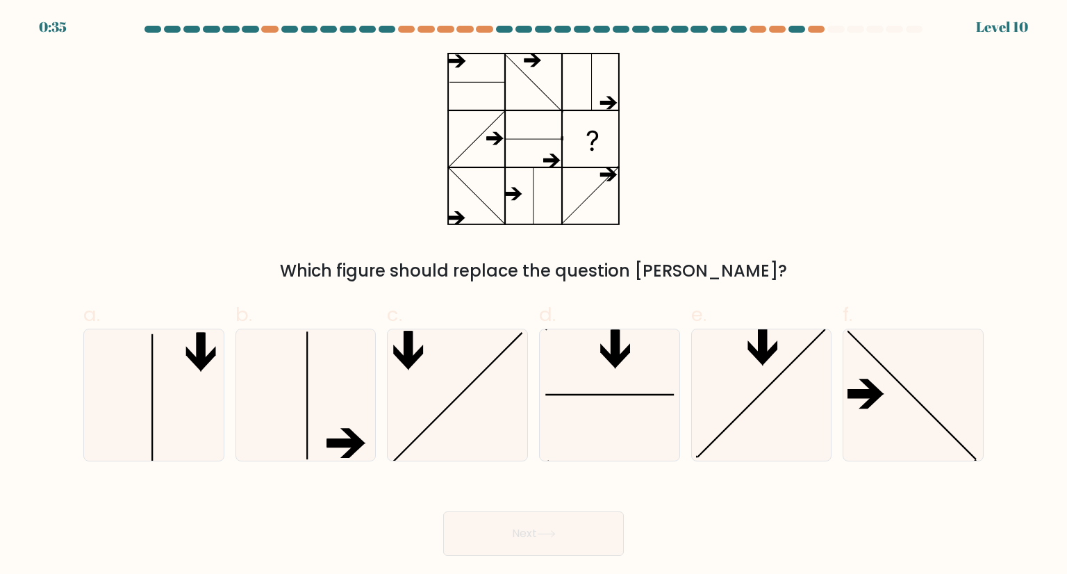
click at [559, 536] on button "Next" at bounding box center [533, 533] width 181 height 44
click at [853, 200] on div "Which figure should replace the question mark?" at bounding box center [533, 168] width 917 height 231
click at [911, 401] on icon at bounding box center [912, 394] width 131 height 131
click at [534, 296] on input "f." at bounding box center [533, 291] width 1 height 9
radio input "true"
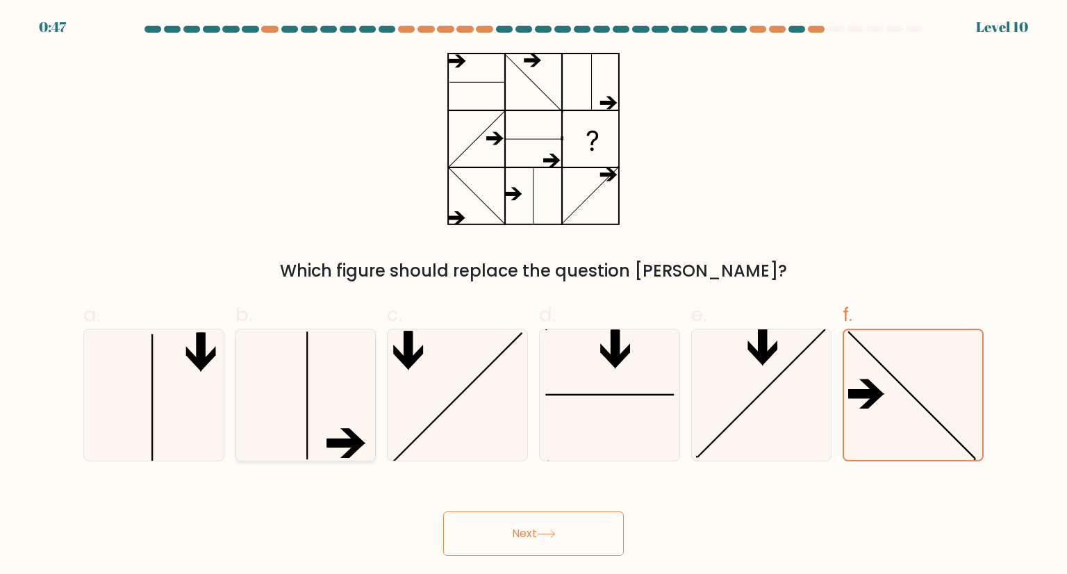
drag, startPoint x: 345, startPoint y: 431, endPoint x: 367, endPoint y: 449, distance: 28.6
click at [345, 431] on icon at bounding box center [352, 436] width 25 height 15
click at [533, 296] on input "b." at bounding box center [533, 291] width 1 height 9
radio input "true"
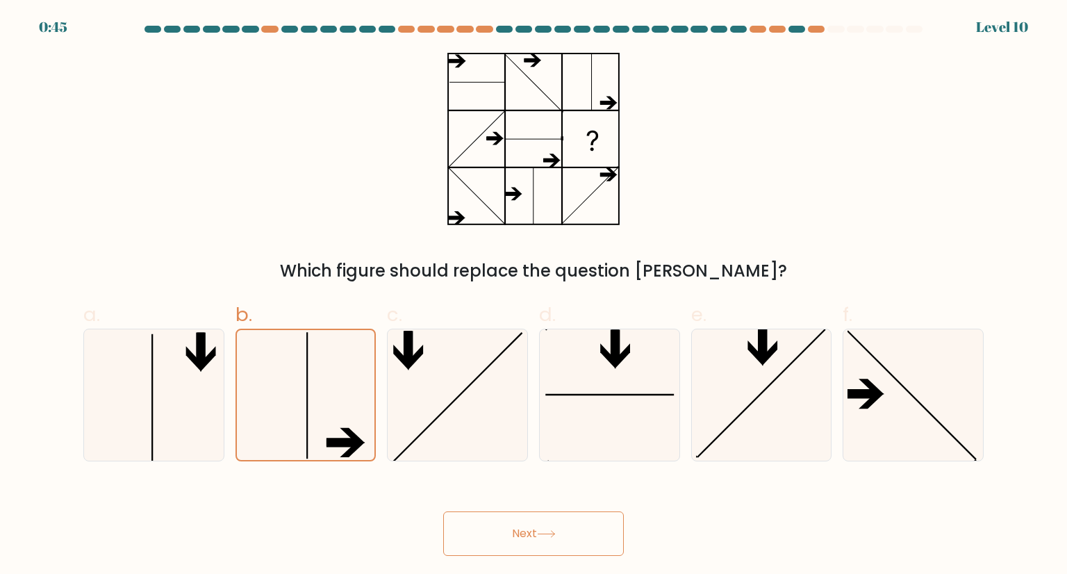
click at [516, 533] on button "Next" at bounding box center [533, 533] width 181 height 44
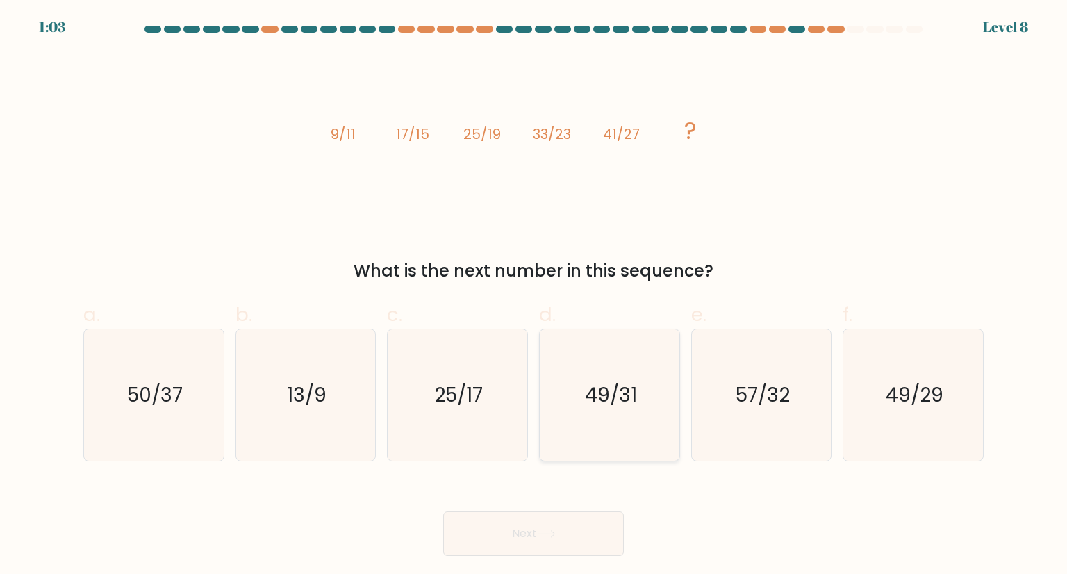
click at [661, 396] on icon "49/31" at bounding box center [609, 394] width 131 height 131
click at [534, 296] on input "d. 49/31" at bounding box center [533, 291] width 1 height 9
radio input "true"
click at [518, 536] on button "Next" at bounding box center [533, 533] width 181 height 44
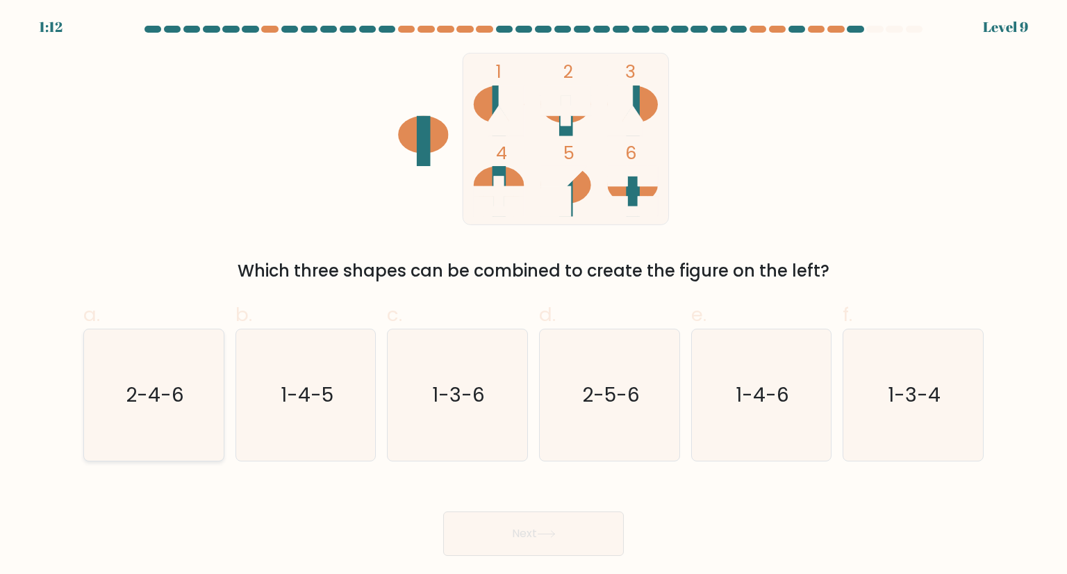
click at [124, 374] on icon "2-4-6" at bounding box center [153, 394] width 131 height 131
click at [533, 296] on input "a. 2-4-6" at bounding box center [533, 291] width 1 height 9
radio input "true"
click at [506, 525] on button "Next" at bounding box center [533, 533] width 181 height 44
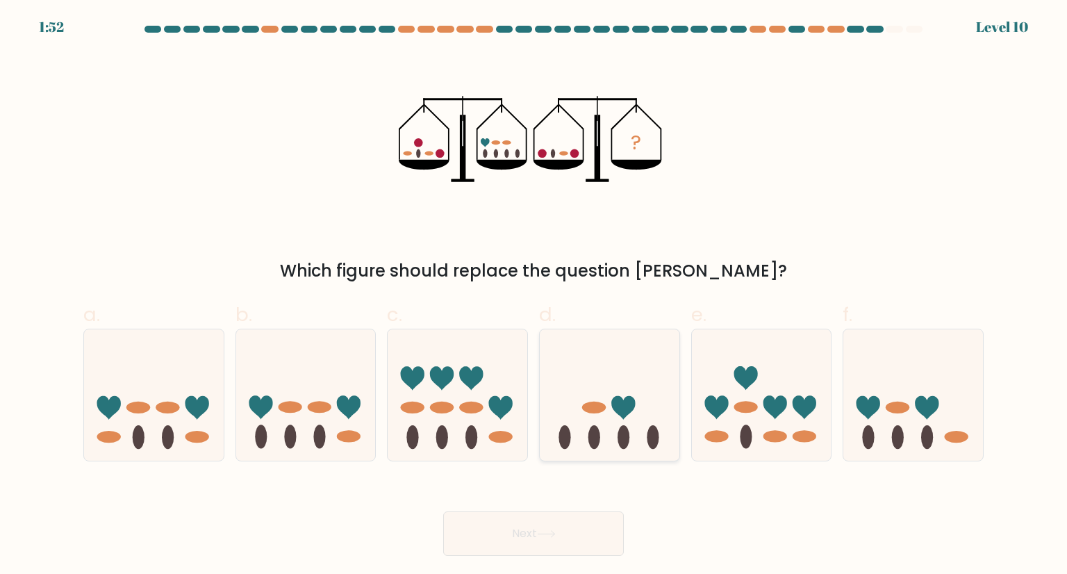
click at [592, 429] on ellipse at bounding box center [594, 437] width 12 height 24
click at [534, 296] on input "d." at bounding box center [533, 291] width 1 height 9
radio input "true"
click at [536, 532] on button "Next" at bounding box center [533, 533] width 181 height 44
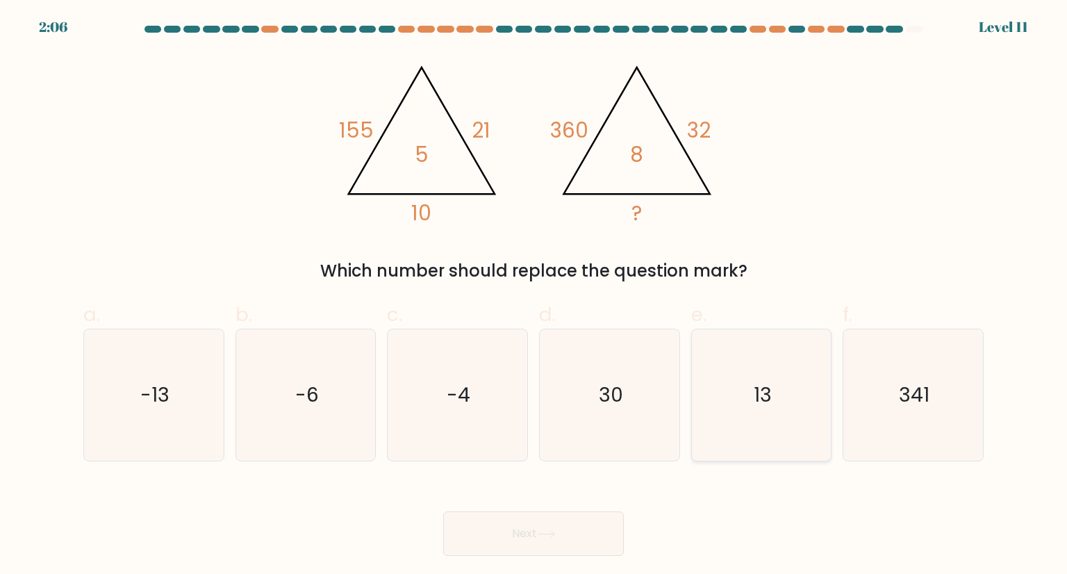
click at [777, 417] on icon "13" at bounding box center [761, 394] width 131 height 131
click at [534, 296] on input "e. 13" at bounding box center [533, 291] width 1 height 9
radio input "true"
click at [561, 543] on button "Next" at bounding box center [533, 533] width 181 height 44
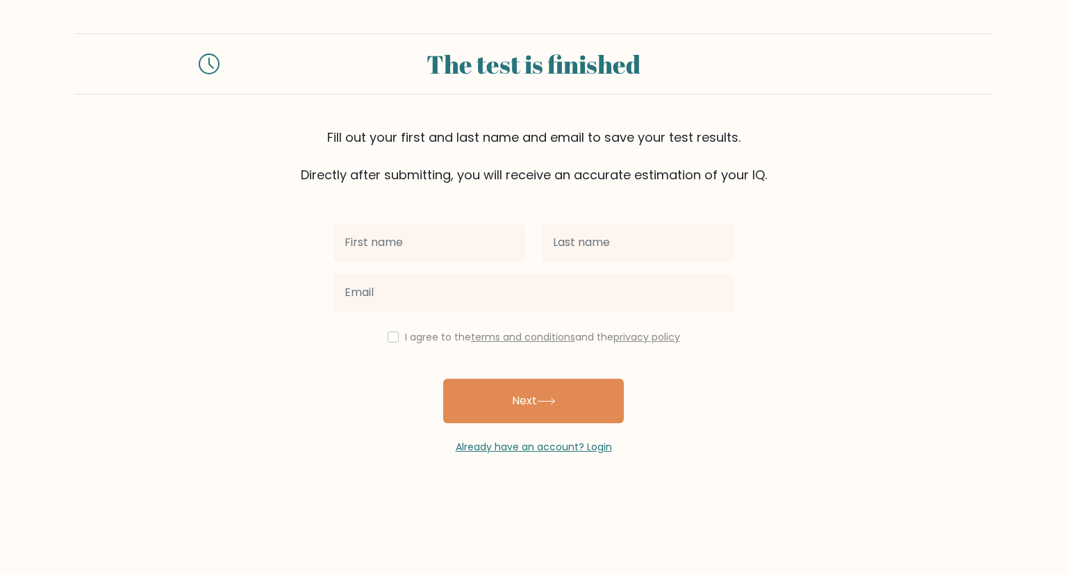
click at [447, 233] on input "text" at bounding box center [429, 242] width 192 height 39
type input "[PERSON_NAME]"
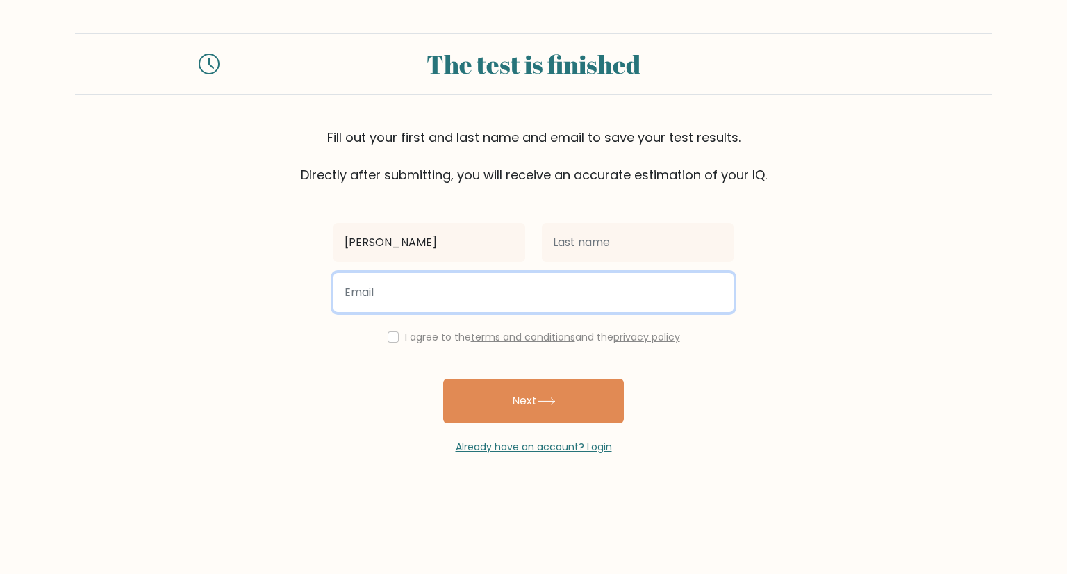
click at [429, 294] on input "email" at bounding box center [533, 292] width 400 height 39
type input "[EMAIL_ADDRESS][DOMAIN_NAME]"
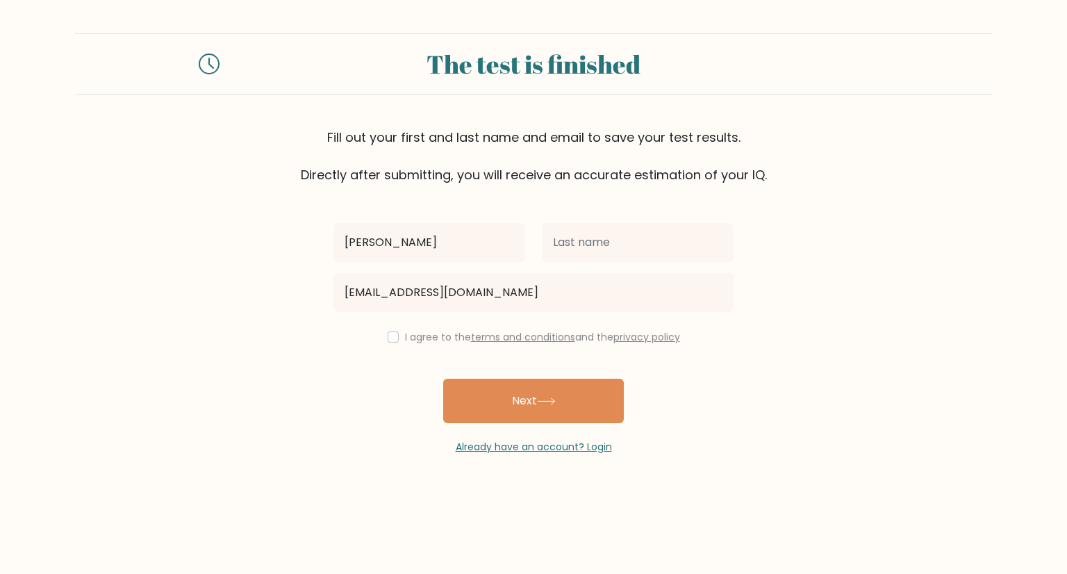
click at [405, 342] on label "I agree to the terms and conditions and the privacy policy" at bounding box center [542, 337] width 275 height 14
click at [401, 336] on div "I agree to the terms and conditions and the privacy policy" at bounding box center [533, 337] width 417 height 17
click at [392, 336] on input "checkbox" at bounding box center [393, 336] width 11 height 11
checkbox input "true"
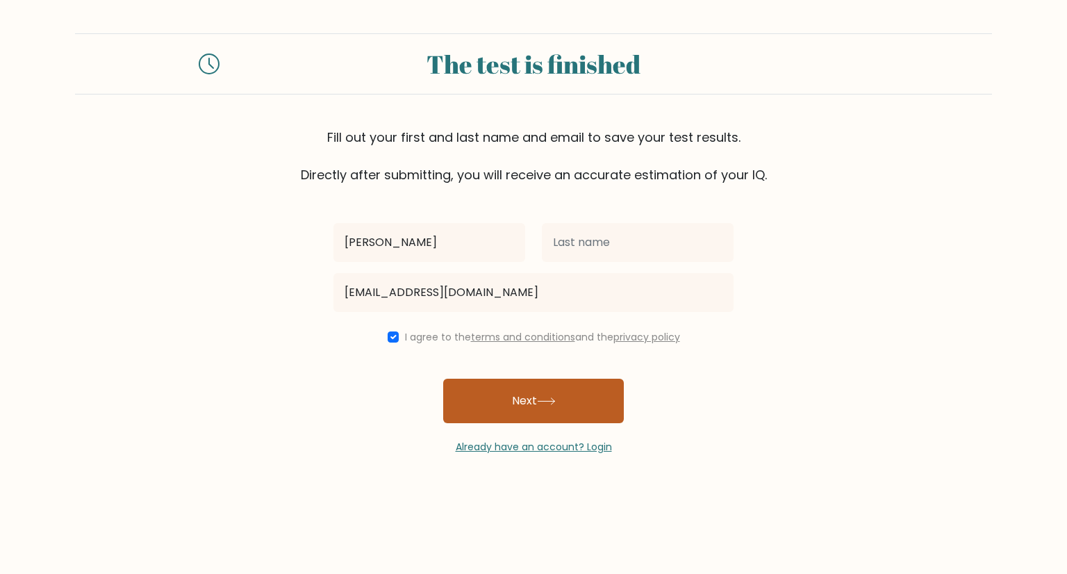
click at [518, 414] on button "Next" at bounding box center [533, 401] width 181 height 44
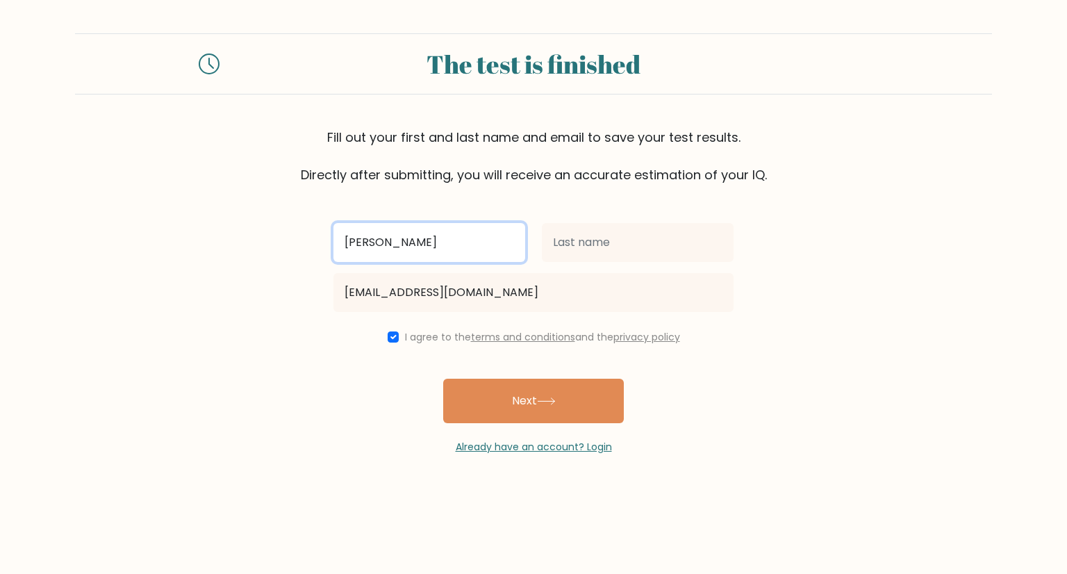
drag, startPoint x: 403, startPoint y: 254, endPoint x: 376, endPoint y: 255, distance: 26.4
click at [376, 255] on input "[PERSON_NAME]" at bounding box center [429, 242] width 192 height 39
type input "Jovan"
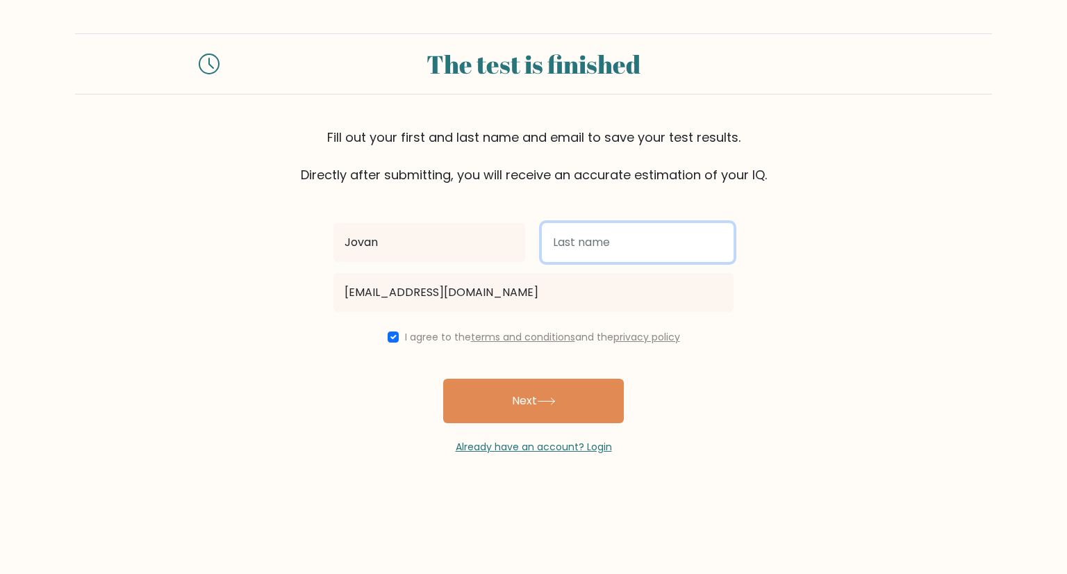
click at [611, 245] on input "text" at bounding box center [638, 242] width 192 height 39
type input "Sagusay"
click at [549, 239] on input "Sagusay" at bounding box center [638, 242] width 192 height 39
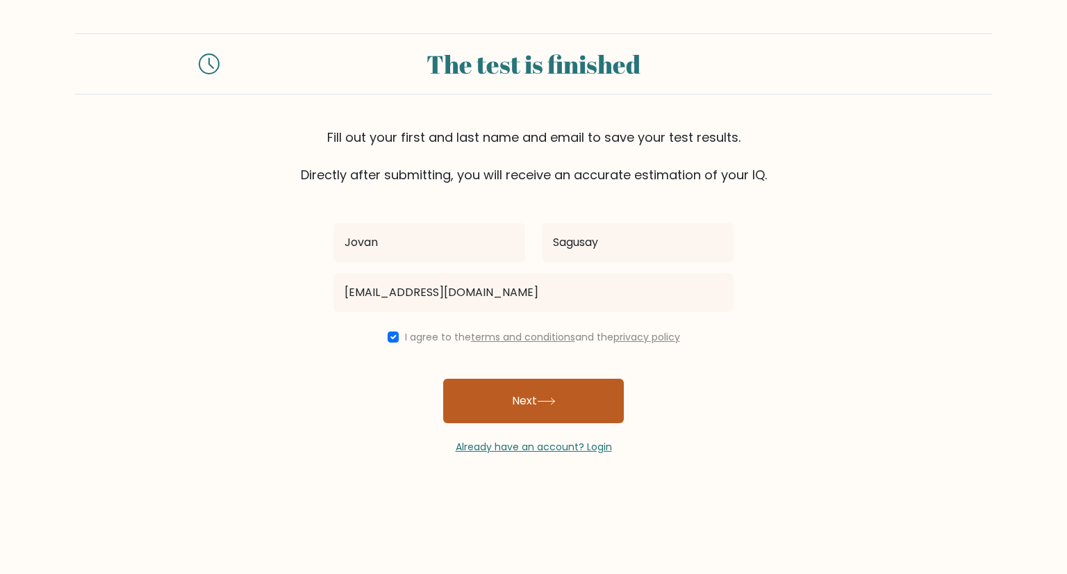
click at [583, 405] on button "Next" at bounding box center [533, 401] width 181 height 44
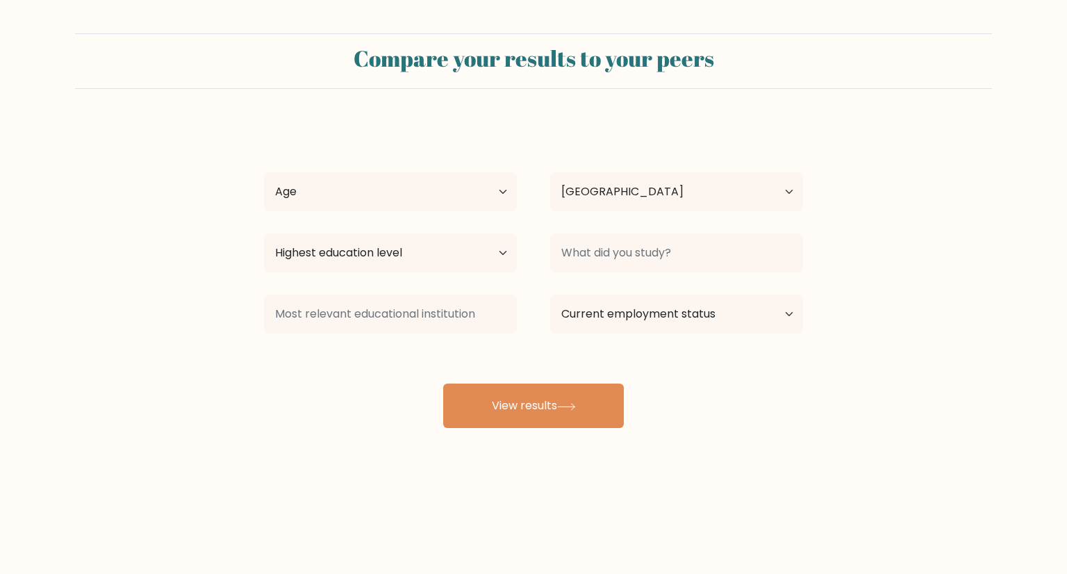
select select "PH"
click at [504, 194] on select "Age Under 18 years old 18-24 years old 25-34 years old 35-44 years old 45-54 ye…" at bounding box center [390, 191] width 253 height 39
select select "25_34"
click at [264, 172] on select "Age Under 18 years old 18-24 years old 25-34 years old 35-44 years old 45-54 ye…" at bounding box center [390, 191] width 253 height 39
click at [479, 260] on select "Highest education level No schooling Primary Lower Secondary Upper Secondary Oc…" at bounding box center [390, 252] width 253 height 39
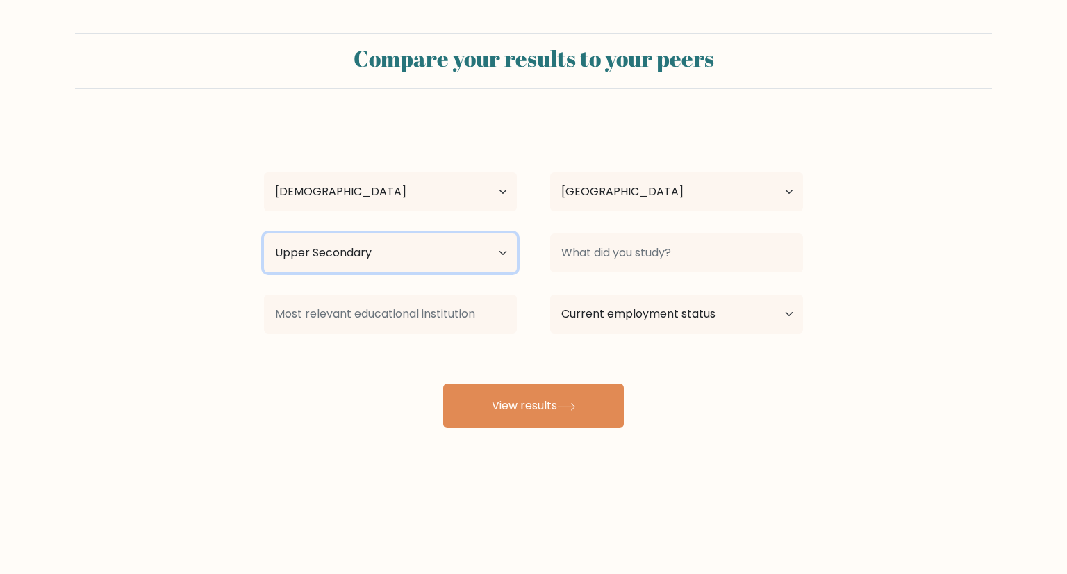
click at [264, 233] on select "Highest education level No schooling Primary Lower Secondary Upper Secondary Oc…" at bounding box center [390, 252] width 253 height 39
click at [481, 252] on select "Highest education level No schooling Primary Lower Secondary Upper Secondary Oc…" at bounding box center [390, 252] width 253 height 39
select select "occupation_specific"
click at [264, 233] on select "Highest education level No schooling Primary Lower Secondary Upper Secondary Oc…" at bounding box center [390, 252] width 253 height 39
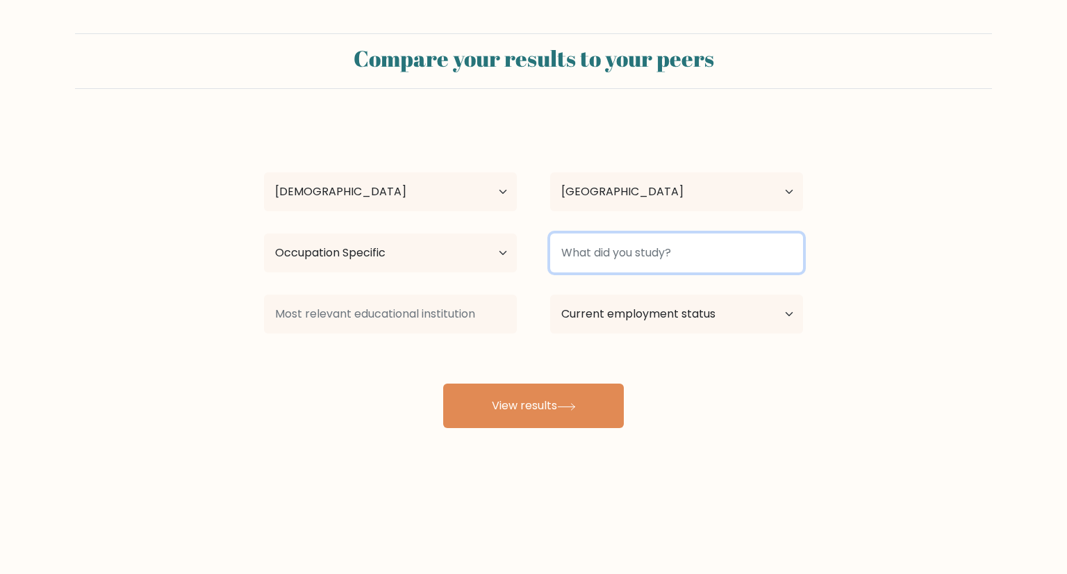
click at [742, 259] on input at bounding box center [676, 252] width 253 height 39
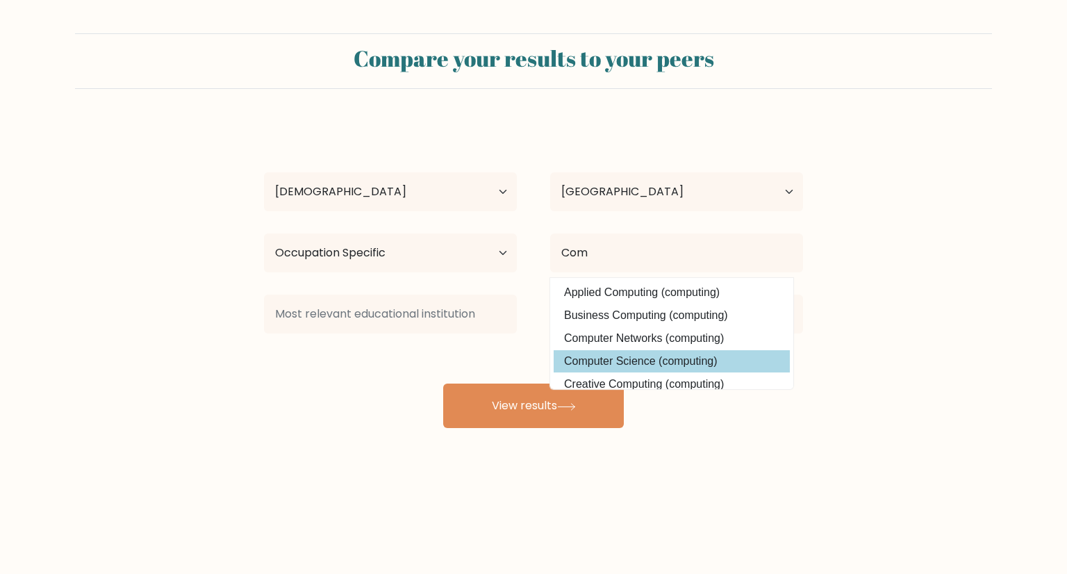
click at [681, 356] on option "Computer Science (computing)" at bounding box center [672, 361] width 236 height 22
type input "Computer Science"
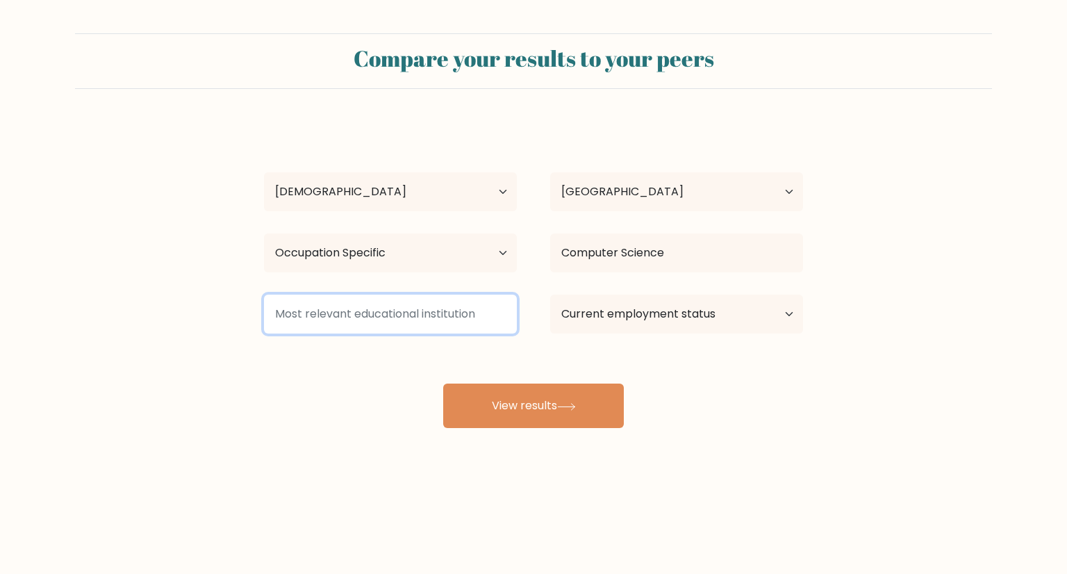
click at [445, 321] on input at bounding box center [390, 314] width 253 height 39
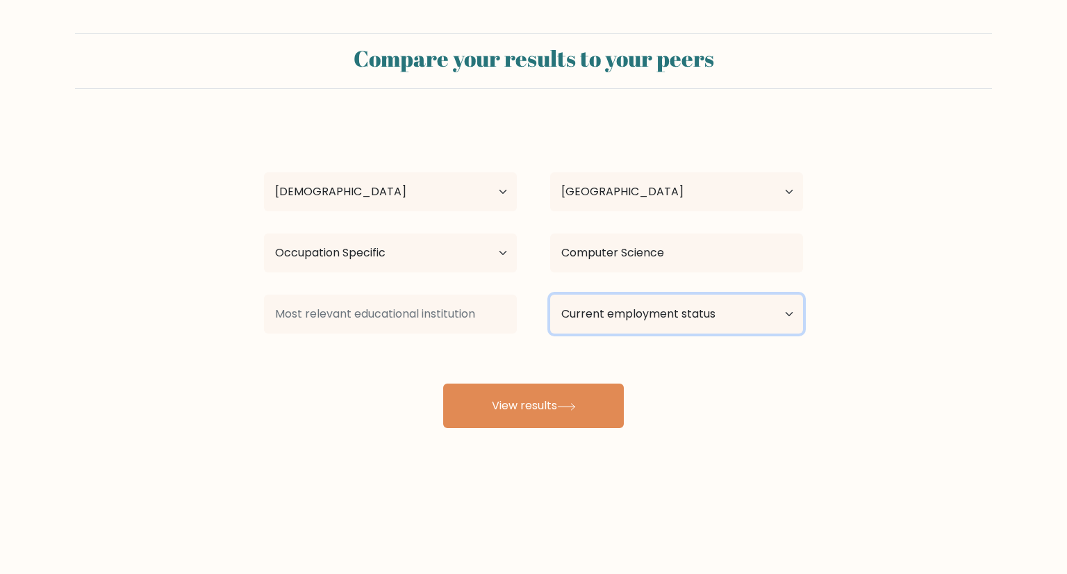
click at [770, 309] on select "Current employment status Employed Student Retired Other / prefer not to answer" at bounding box center [676, 314] width 253 height 39
select select "employed"
click at [550, 295] on select "Current employment status Employed Student Retired Other / prefer not to answer" at bounding box center [676, 314] width 253 height 39
click at [571, 409] on div "Jovan Sagusay Age Under 18 years old 18-24 years old 25-34 years old 35-44 year…" at bounding box center [534, 275] width 556 height 306
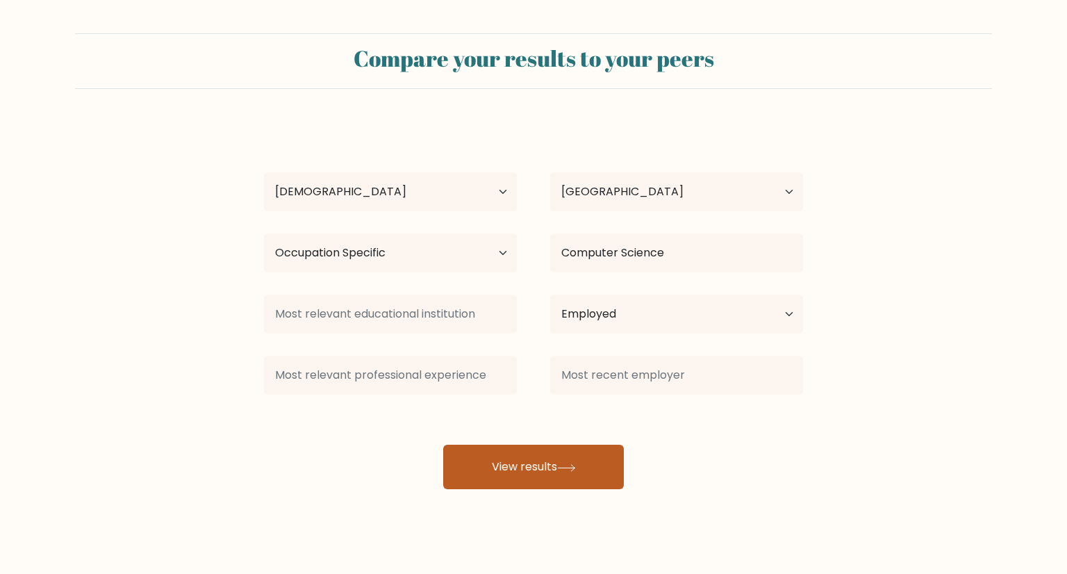
click at [508, 464] on button "View results" at bounding box center [533, 467] width 181 height 44
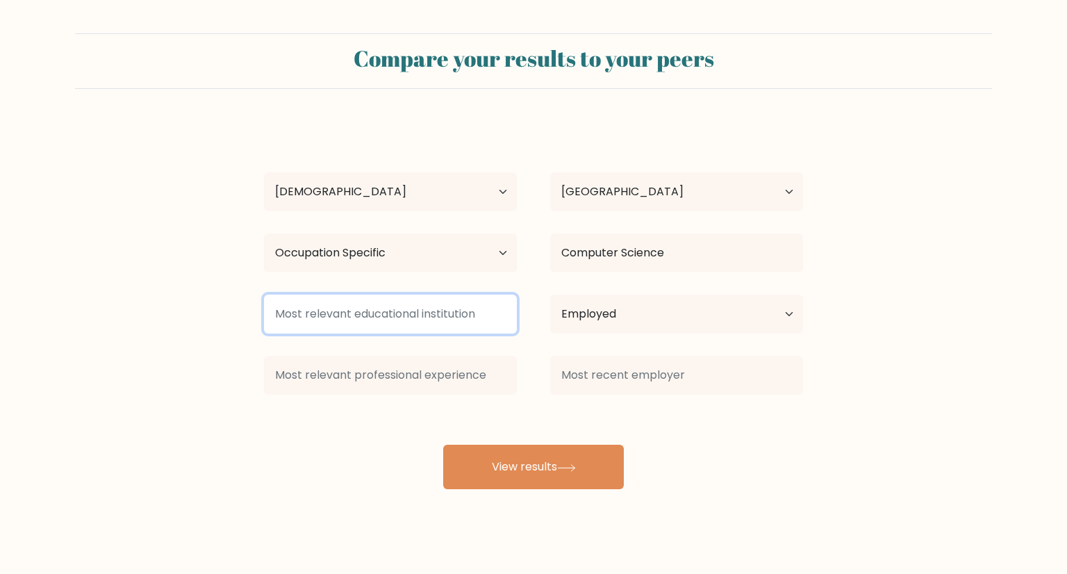
click at [454, 321] on input at bounding box center [390, 314] width 253 height 39
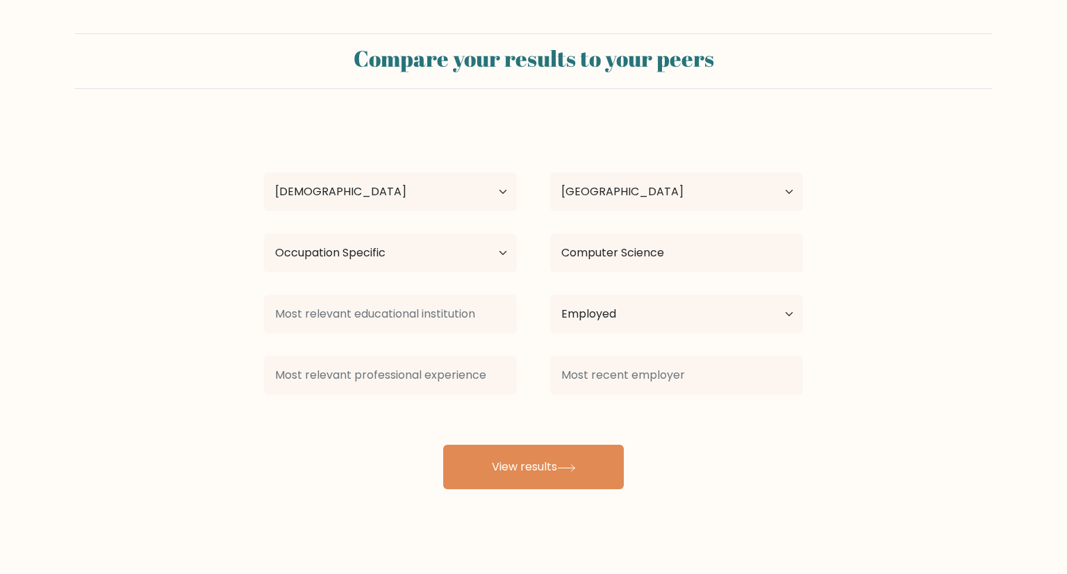
click at [431, 354] on div at bounding box center [390, 375] width 286 height 50
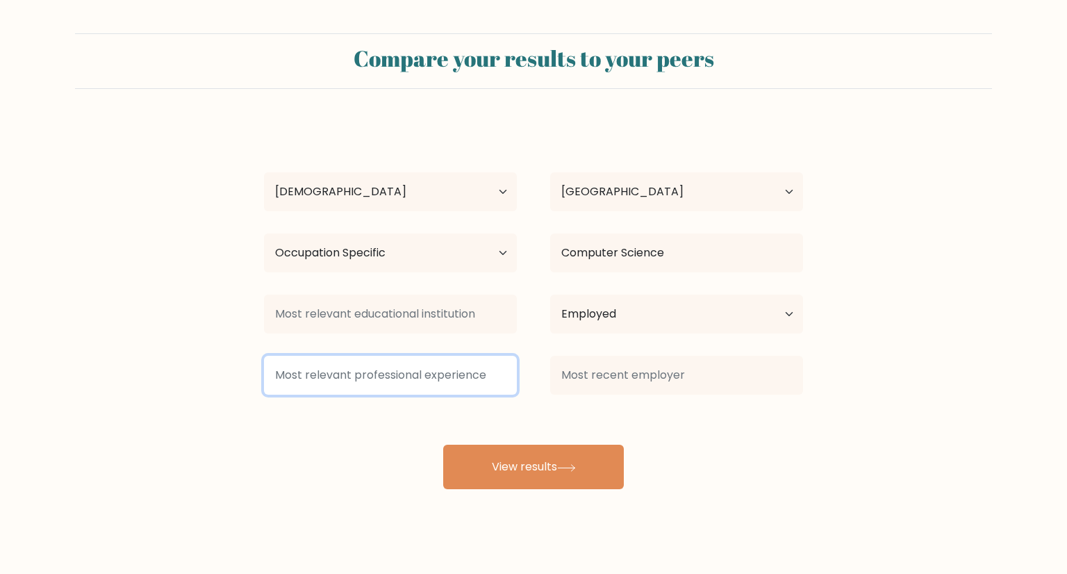
click at [463, 378] on input at bounding box center [390, 375] width 253 height 39
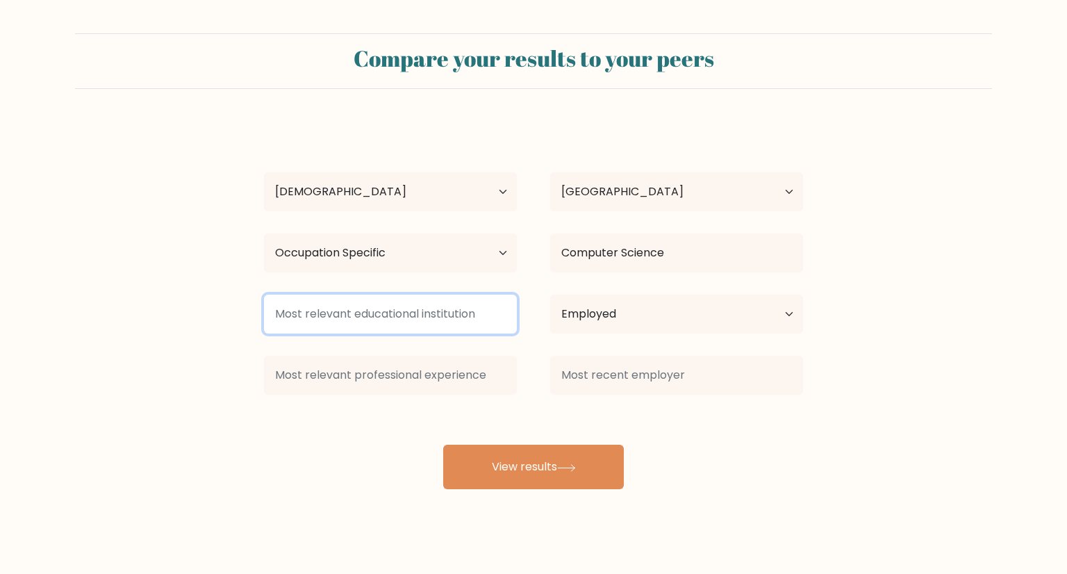
click at [367, 313] on input at bounding box center [390, 314] width 253 height 39
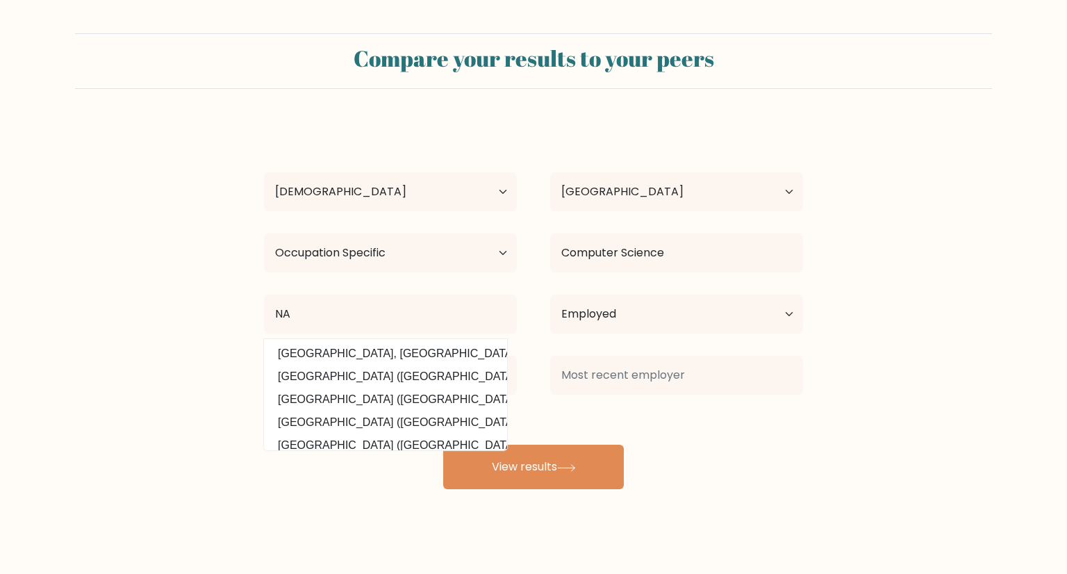
click at [597, 417] on div "Jovan Sagusay Age Under 18 years old 18-24 years old 25-34 years old 35-44 year…" at bounding box center [534, 305] width 556 height 367
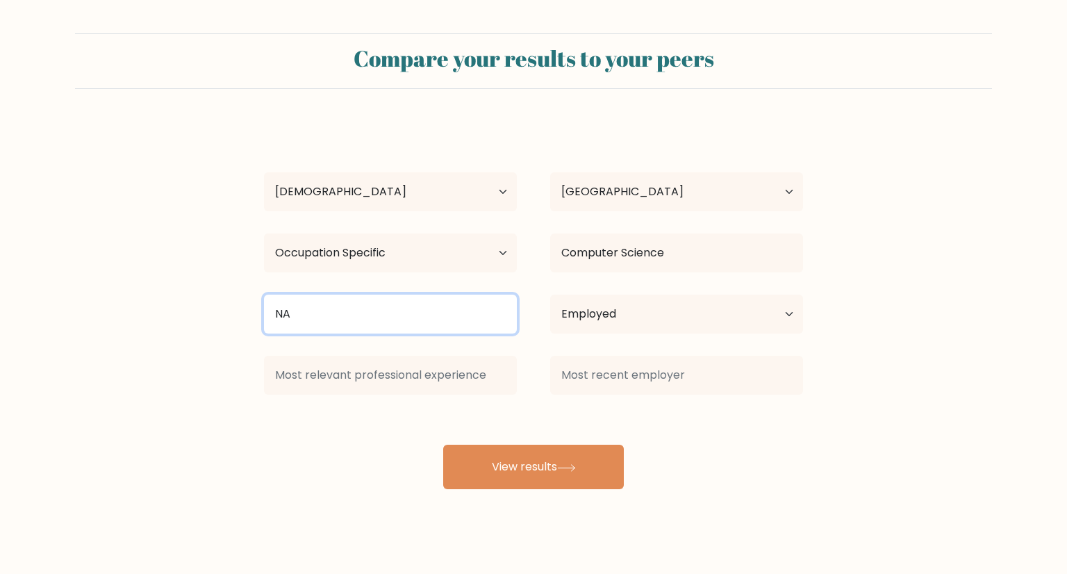
drag, startPoint x: 331, startPoint y: 313, endPoint x: 132, endPoint y: 313, distance: 198.7
click at [132, 313] on form "Compare your results to your peers Jovan Sagusay Age Under 18 years old 18-24 y…" at bounding box center [533, 261] width 1067 height 456
type input "A"
click at [348, 313] on input at bounding box center [390, 314] width 253 height 39
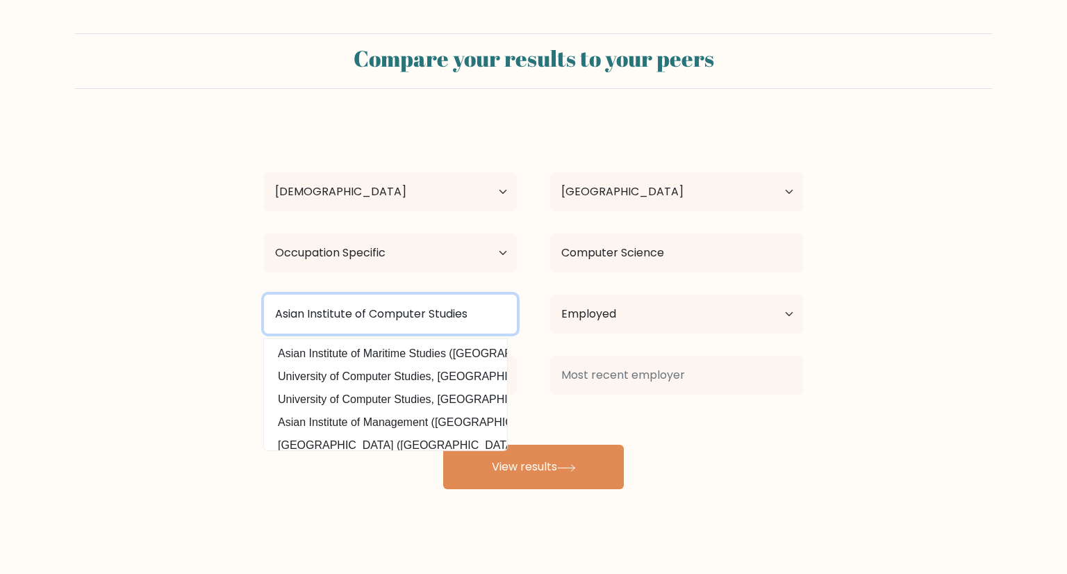
type input "Asian Institute of Computer Studies"
click at [443, 445] on button "View results" at bounding box center [533, 467] width 181 height 44
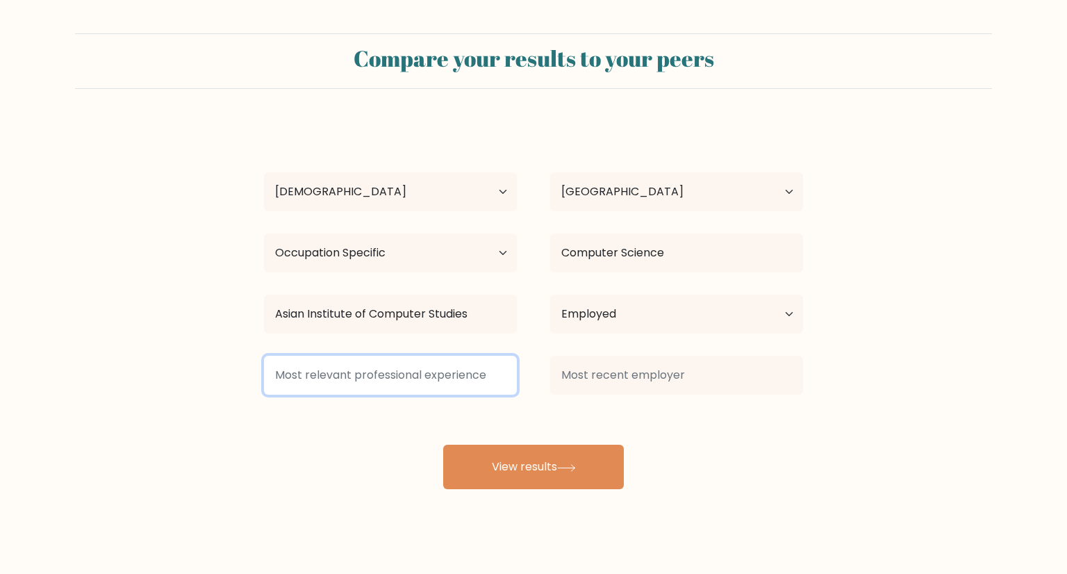
click at [442, 376] on input at bounding box center [390, 375] width 253 height 39
click at [445, 377] on input at bounding box center [390, 375] width 253 height 39
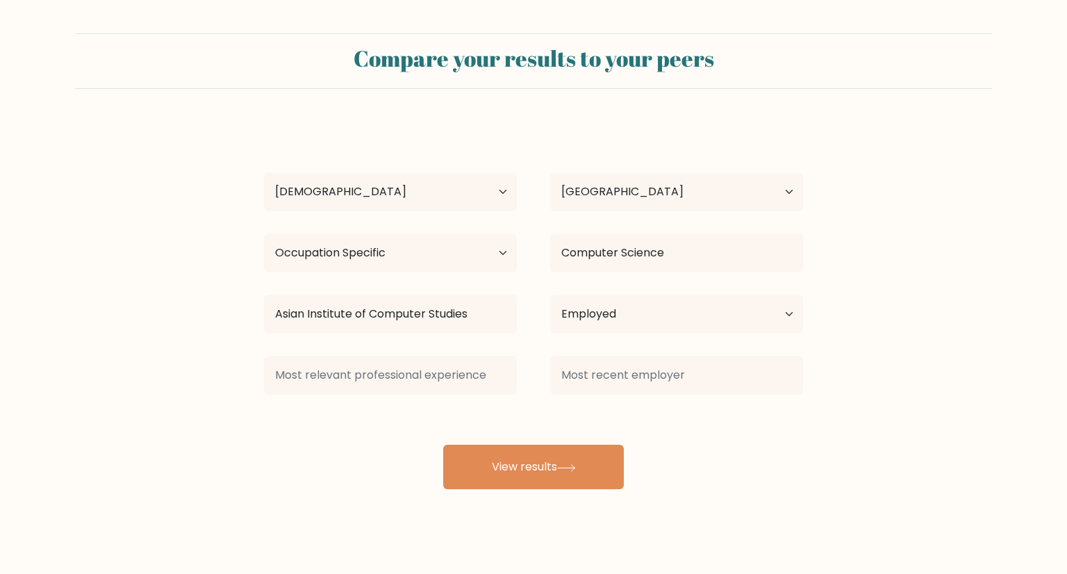
click at [377, 411] on div "Jovan Sagusay Age Under 18 years old 18-24 years old 25-34 years old 35-44 year…" at bounding box center [534, 305] width 556 height 367
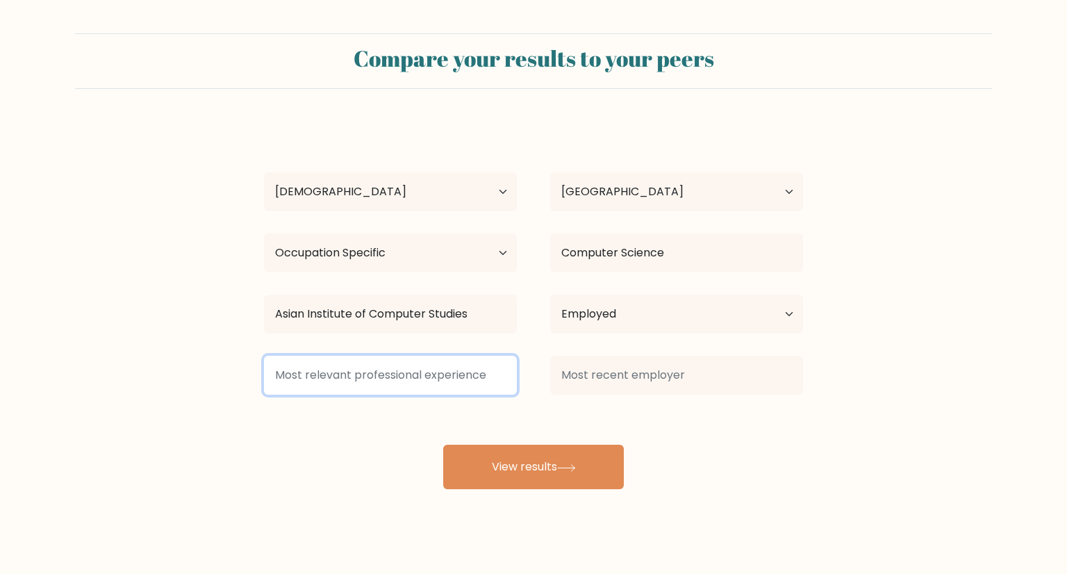
click at [375, 392] on input at bounding box center [390, 375] width 253 height 39
click at [405, 367] on input at bounding box center [390, 375] width 253 height 39
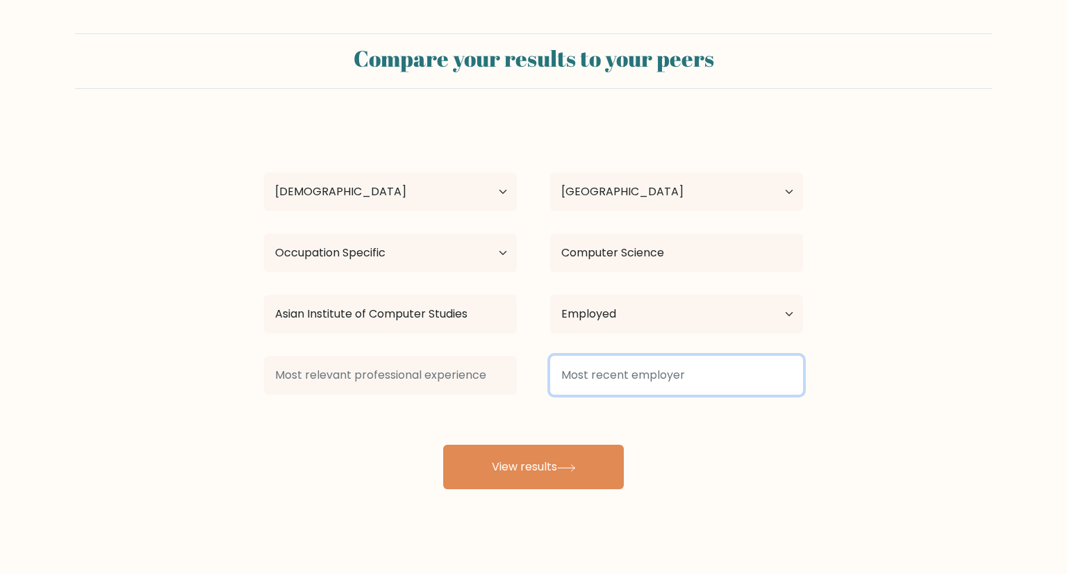
click at [656, 379] on input at bounding box center [676, 375] width 253 height 39
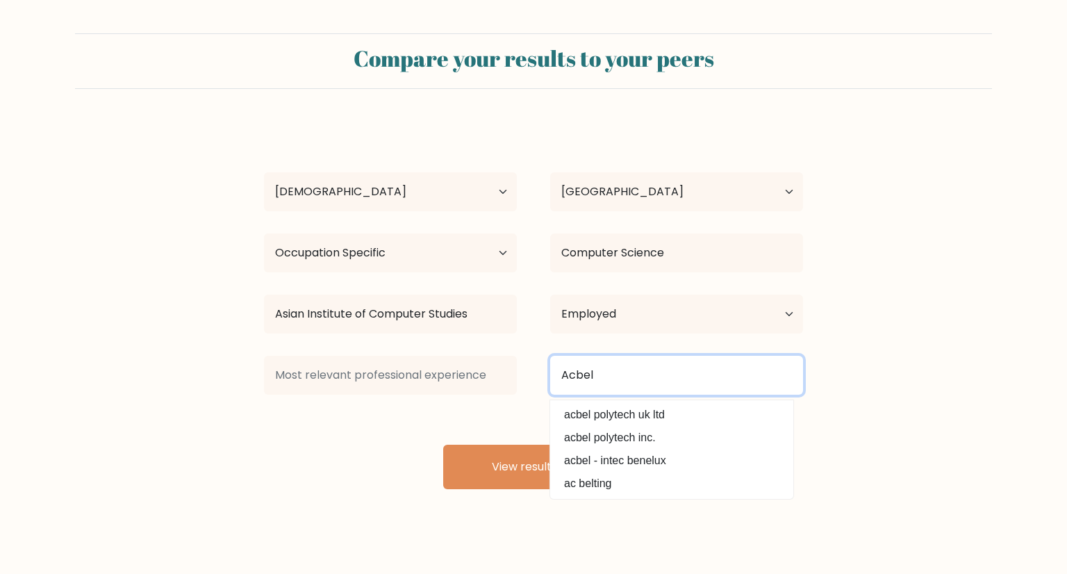
type input "Acbel"
click at [443, 445] on button "View results" at bounding box center [533, 467] width 181 height 44
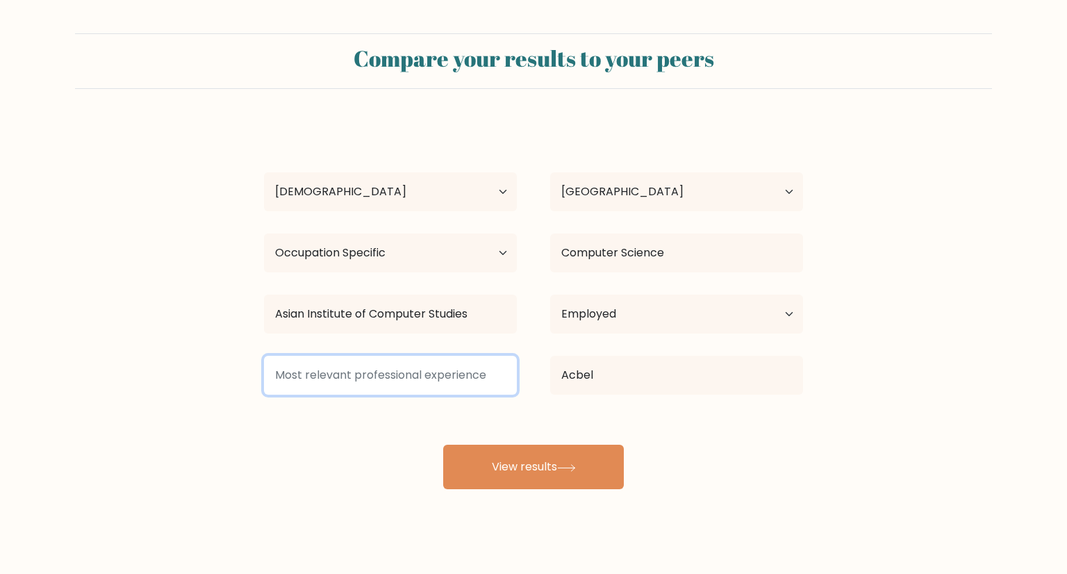
click at [349, 383] on input at bounding box center [390, 375] width 253 height 39
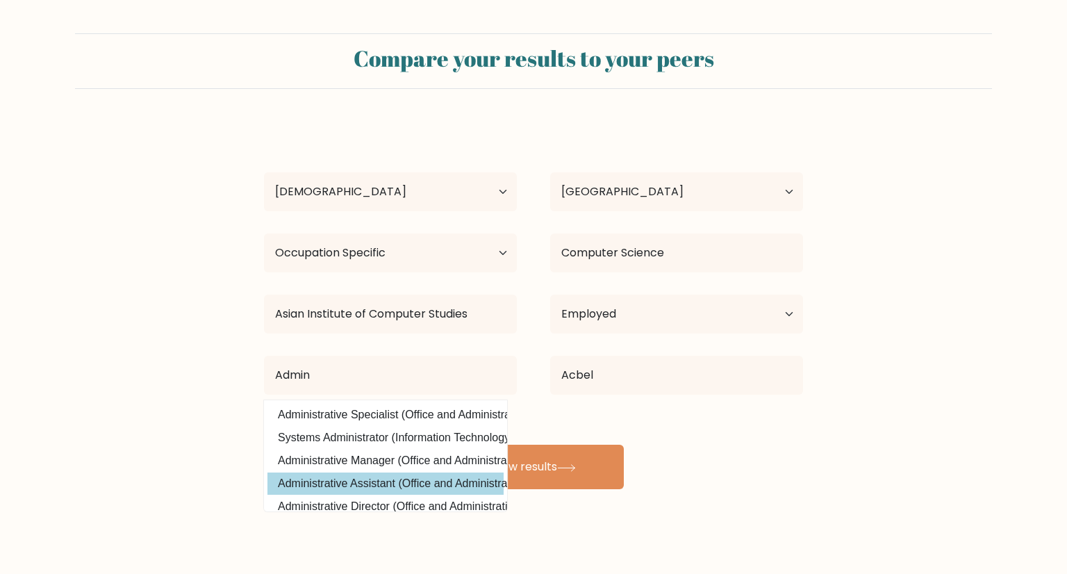
click at [381, 481] on option "Administrative Assistant (Office and Administrative Support)" at bounding box center [385, 483] width 236 height 22
type input "Administrative Assistant"
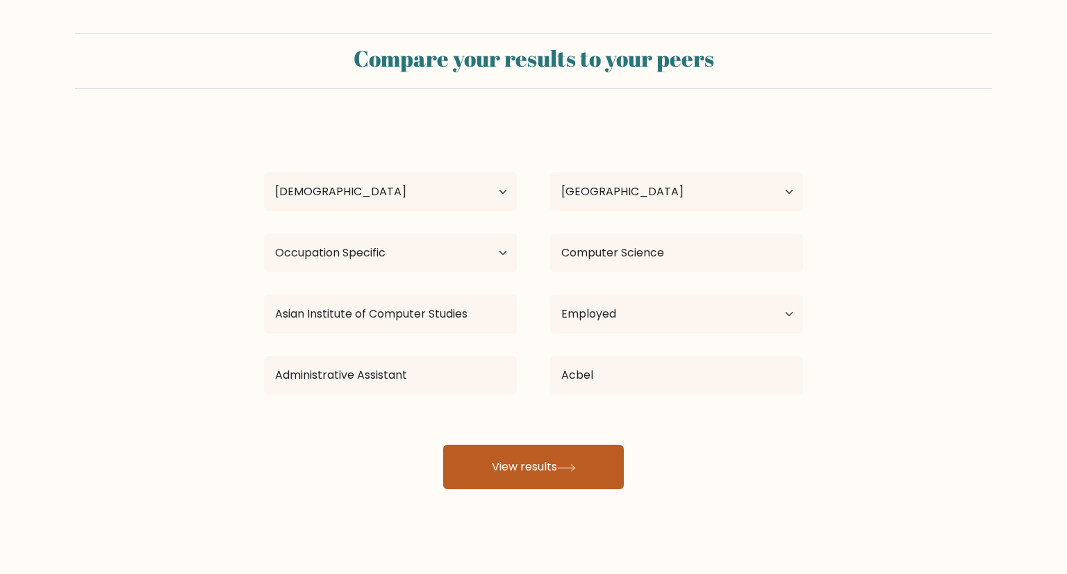
click at [565, 472] on button "View results" at bounding box center [533, 467] width 181 height 44
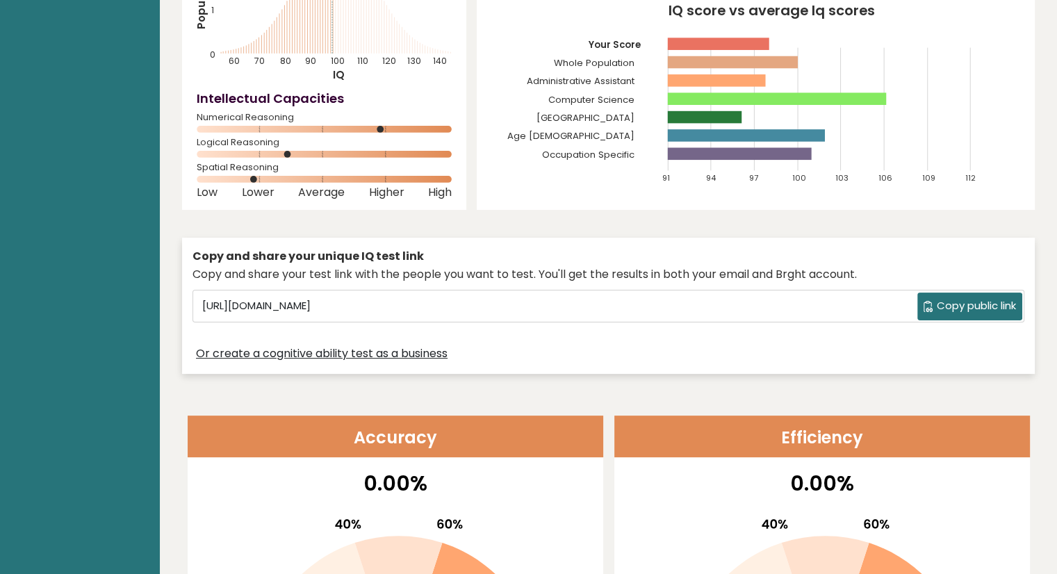
scroll to position [208, 0]
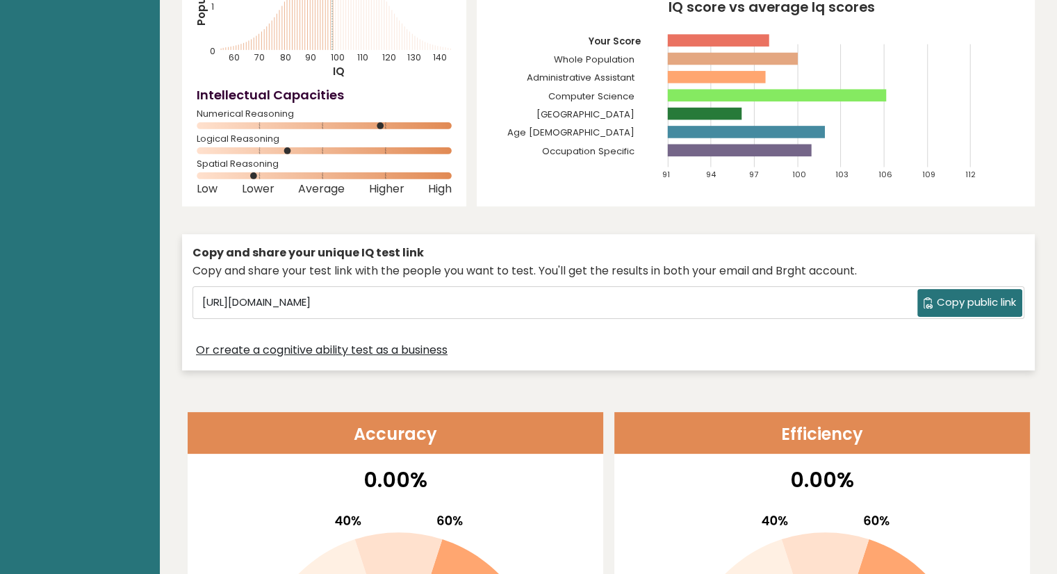
click at [950, 309] on span "Copy public link" at bounding box center [975, 303] width 79 height 16
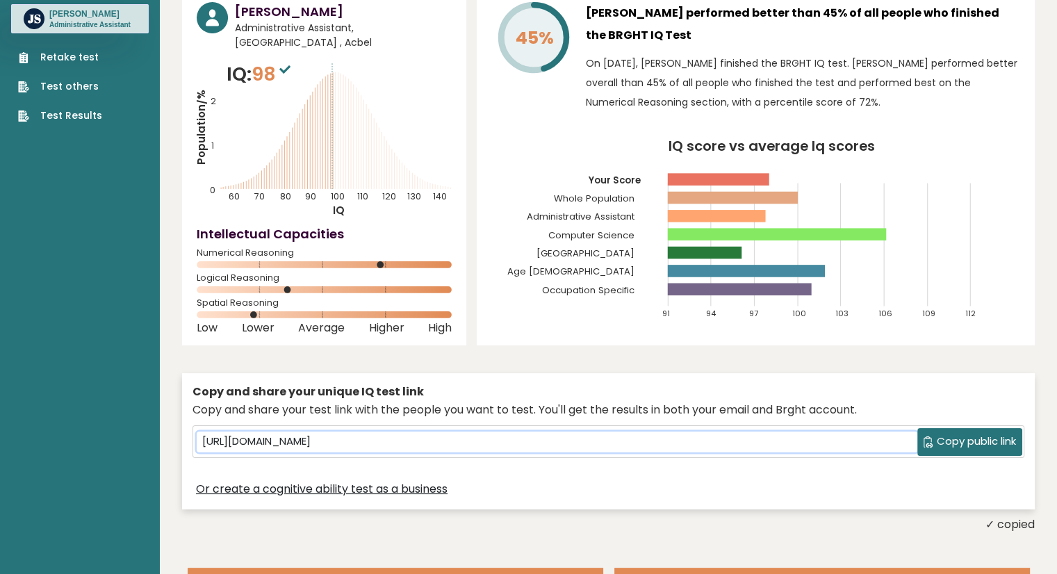
scroll to position [0, 0]
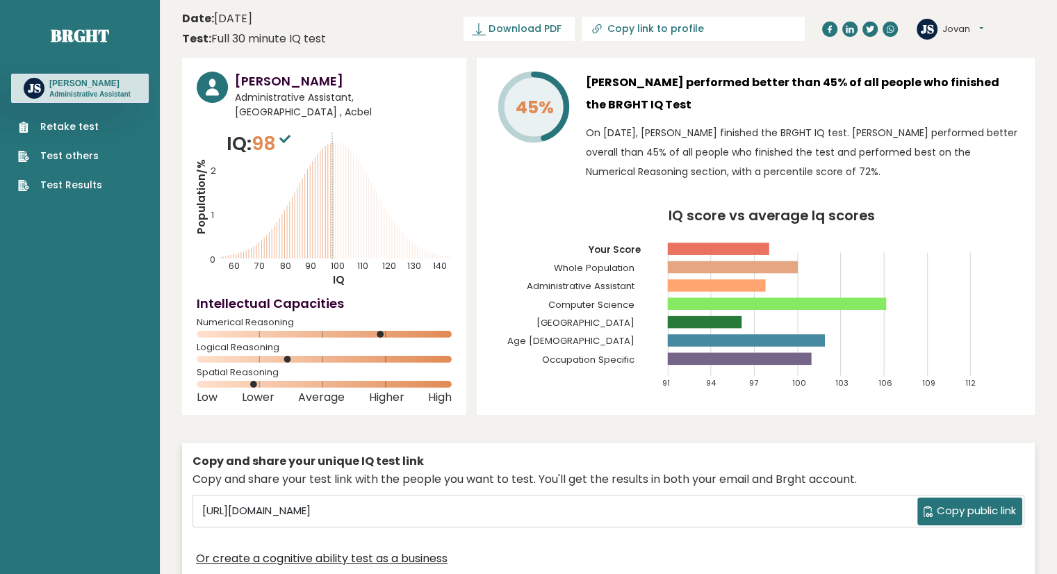
click at [962, 445] on div "Copy and share your unique IQ test link Copy and share your test link with the …" at bounding box center [608, 510] width 852 height 137
